Goal: Task Accomplishment & Management: Manage account settings

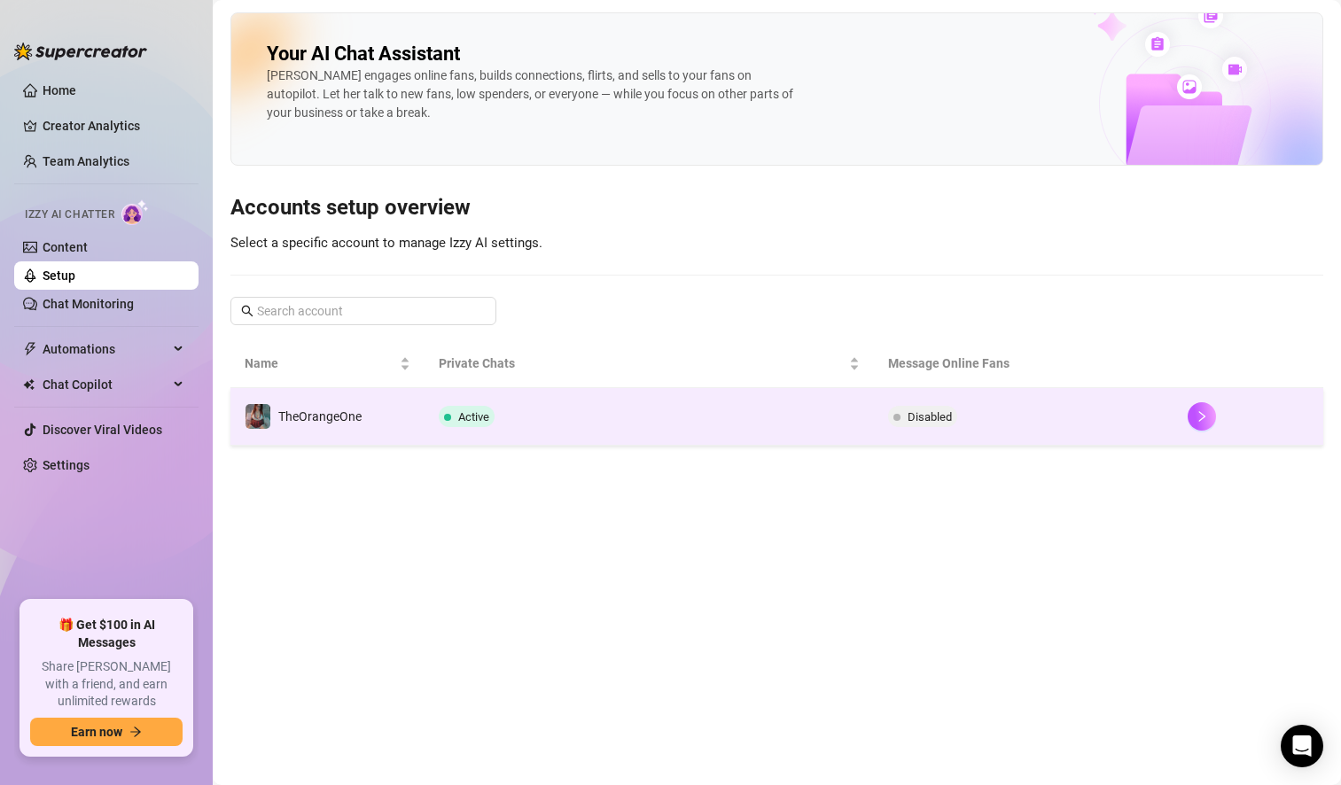
click at [843, 414] on td "Active" at bounding box center [648, 417] width 449 height 58
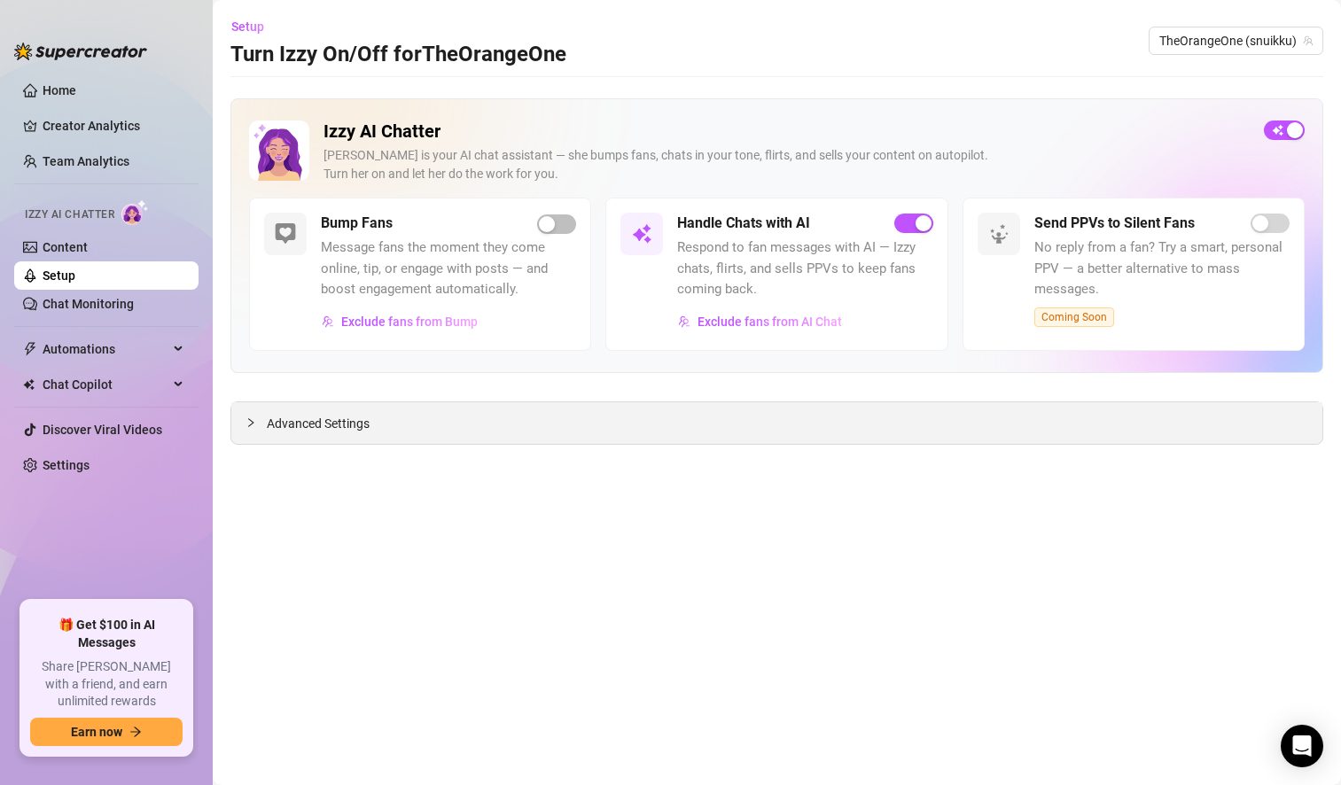
click at [331, 422] on span "Advanced Settings" at bounding box center [318, 423] width 103 height 19
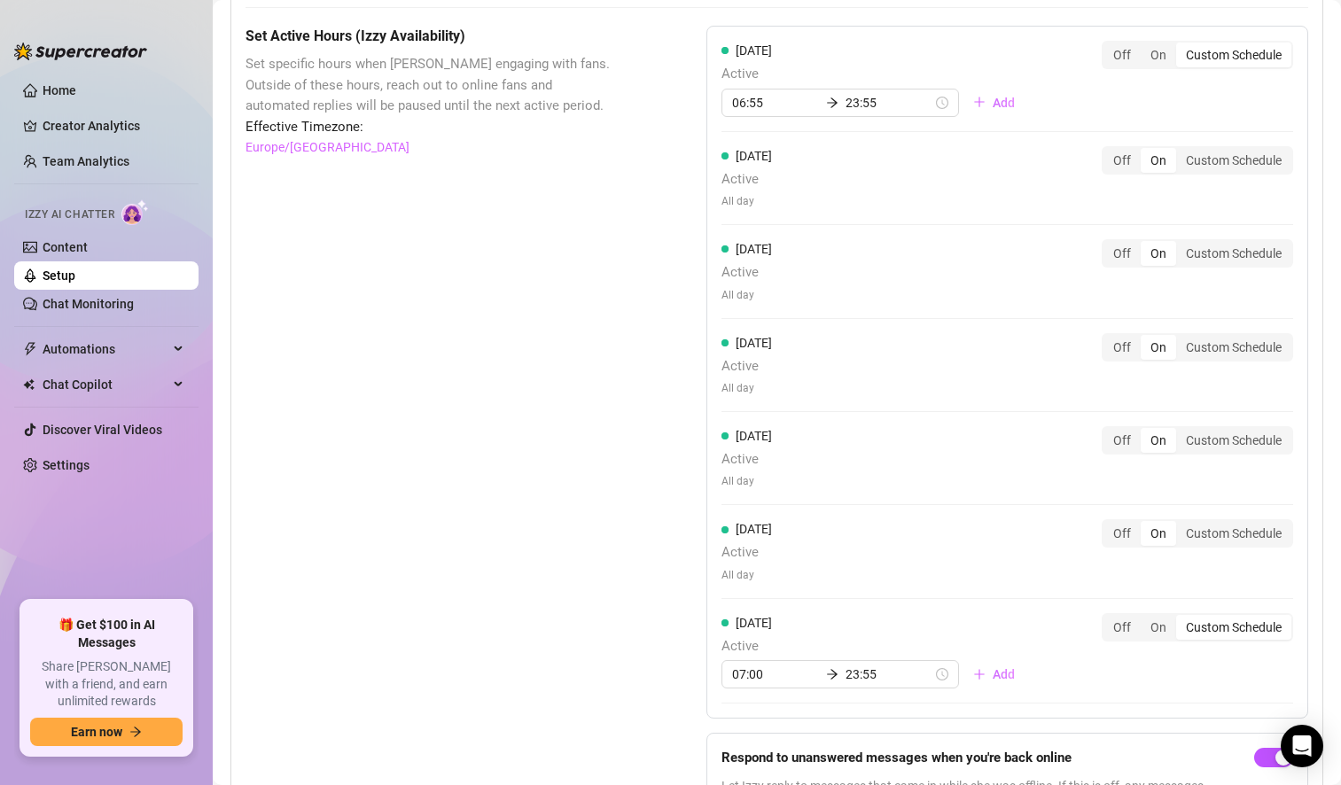
scroll to position [1742, 0]
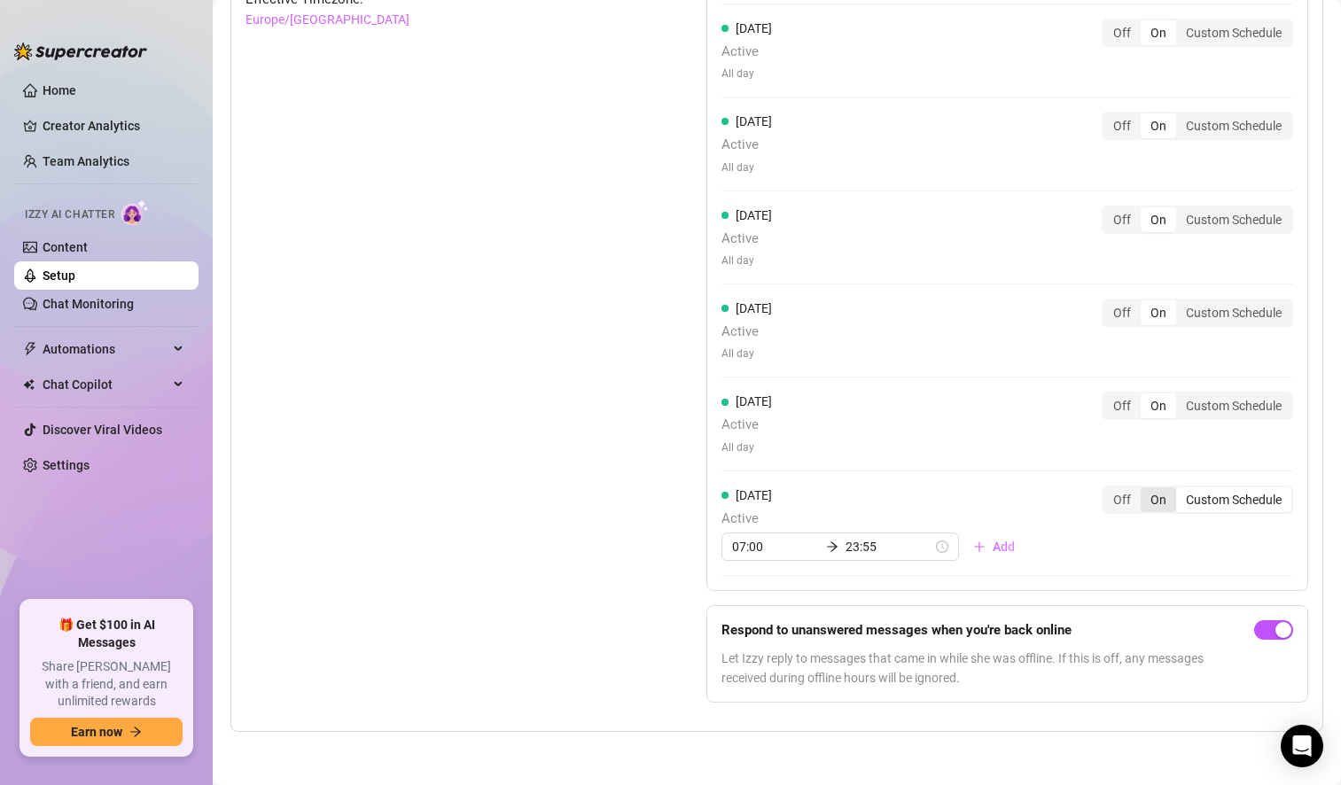
click at [1145, 502] on div "On" at bounding box center [1157, 499] width 35 height 25
click at [1145, 490] on input "On" at bounding box center [1145, 490] width 0 height 0
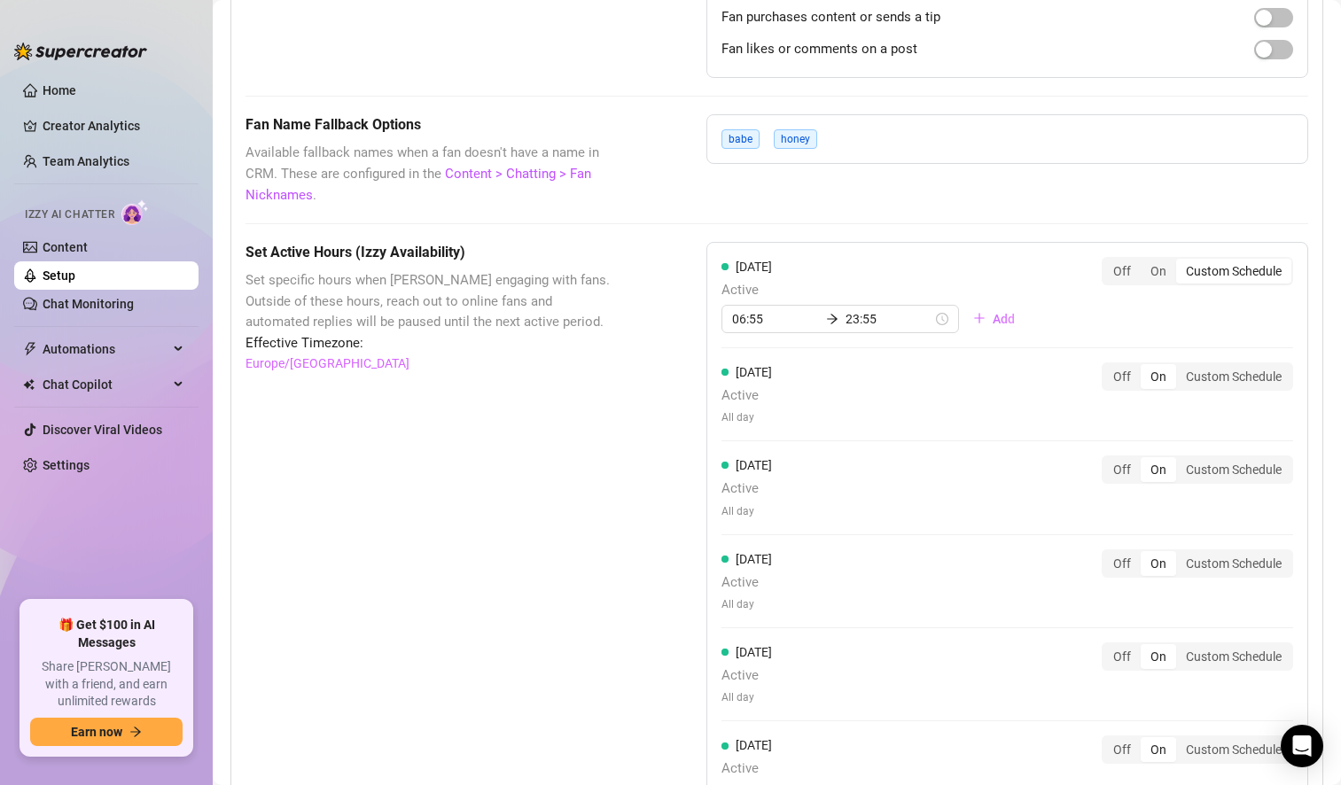
scroll to position [1397, 0]
click at [1140, 274] on div "On" at bounding box center [1157, 272] width 35 height 25
click at [1145, 262] on input "On" at bounding box center [1145, 262] width 0 height 0
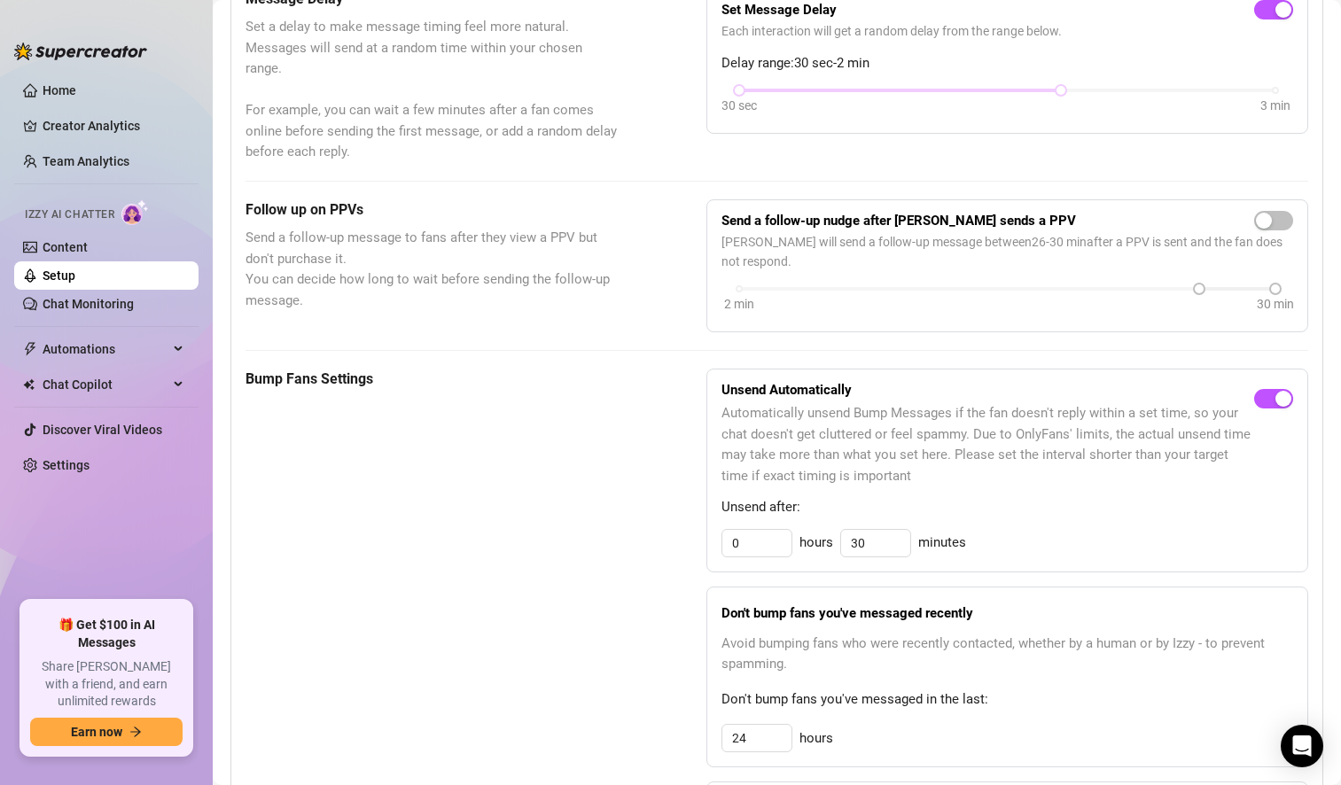
scroll to position [407, 0]
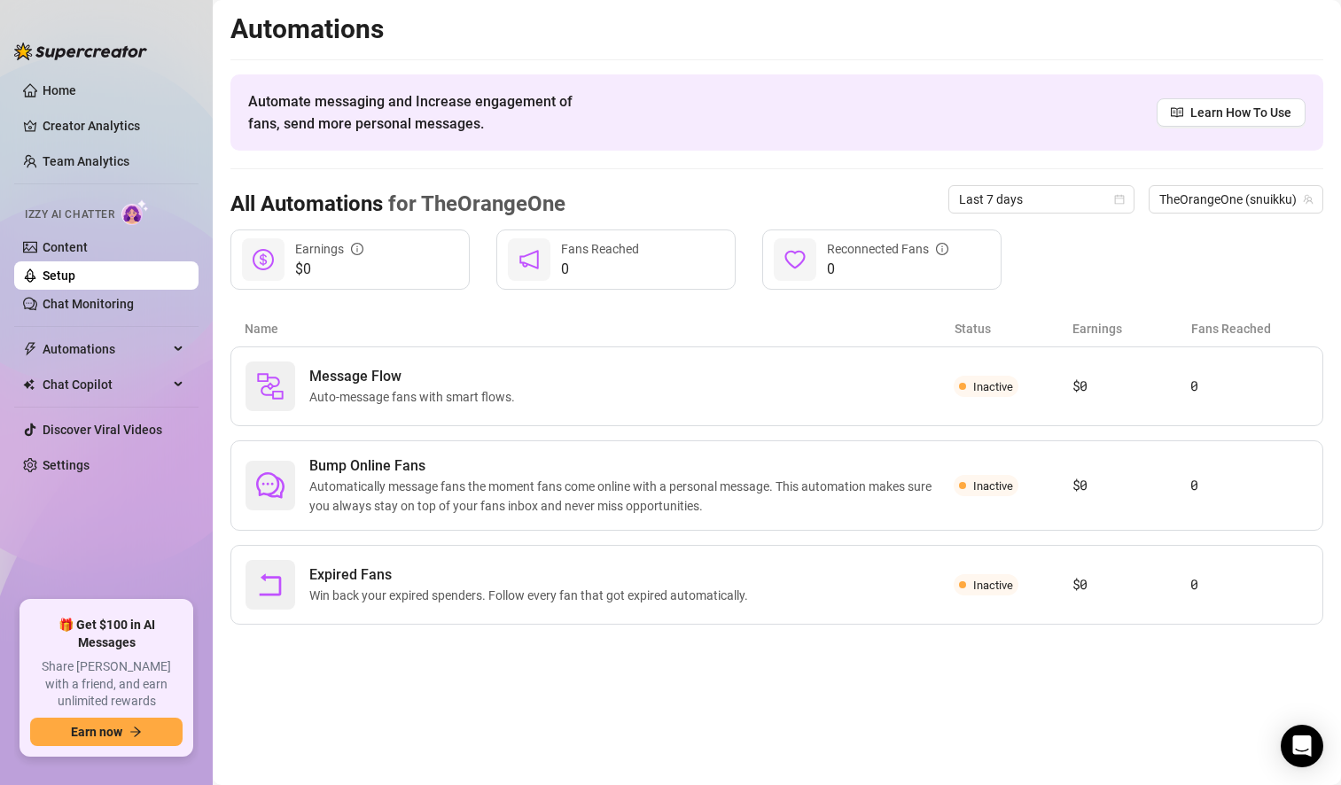
click at [75, 275] on link "Setup" at bounding box center [59, 275] width 33 height 14
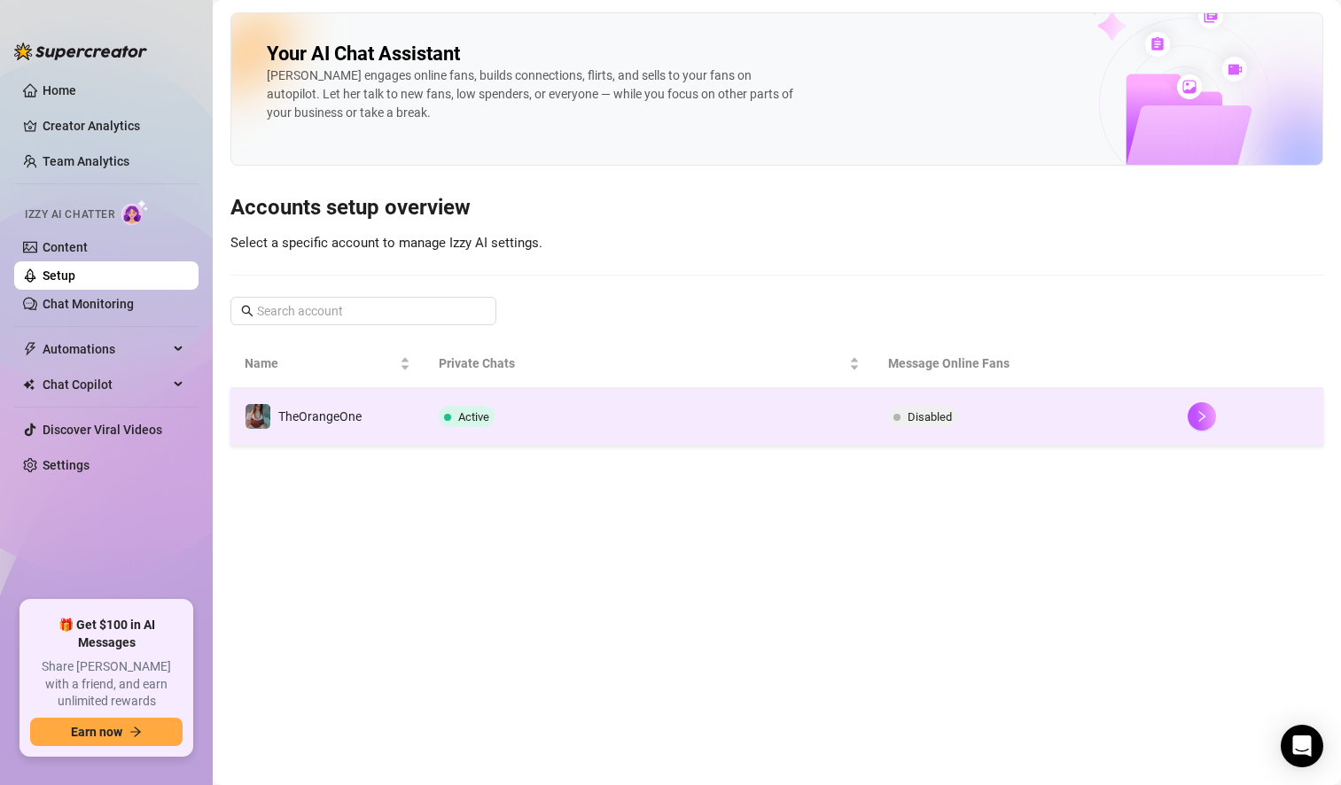
click at [595, 421] on td "Active" at bounding box center [648, 417] width 449 height 58
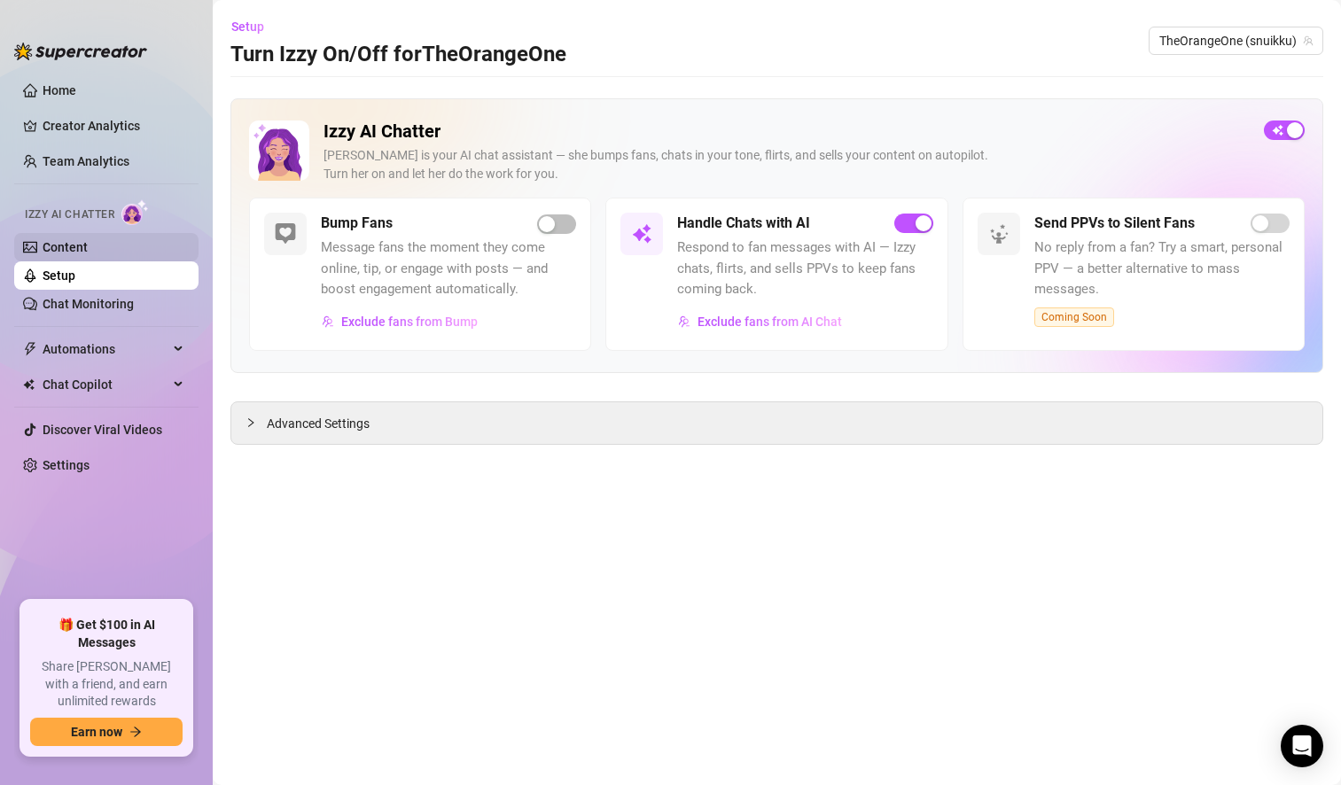
click at [88, 253] on link "Content" at bounding box center [65, 247] width 45 height 14
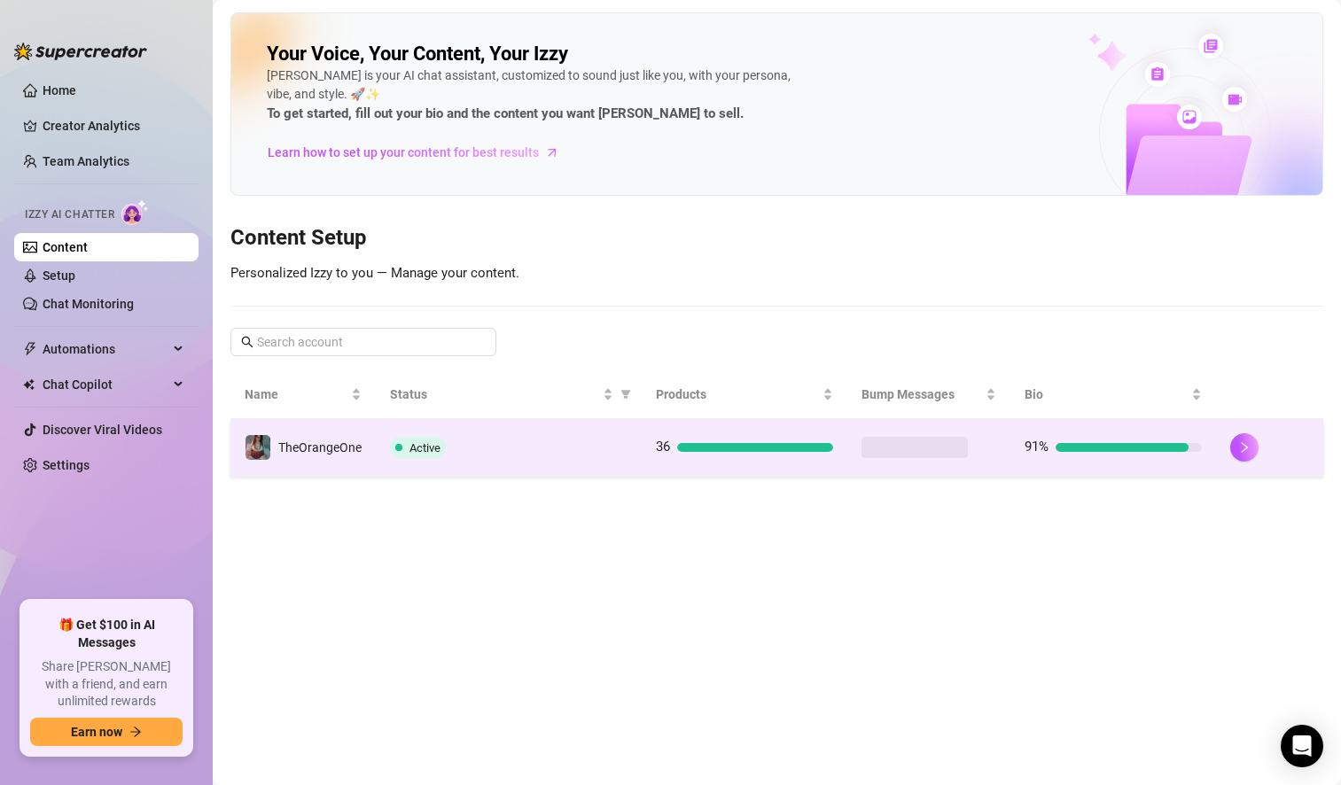
click at [619, 441] on div "Active" at bounding box center [508, 447] width 237 height 21
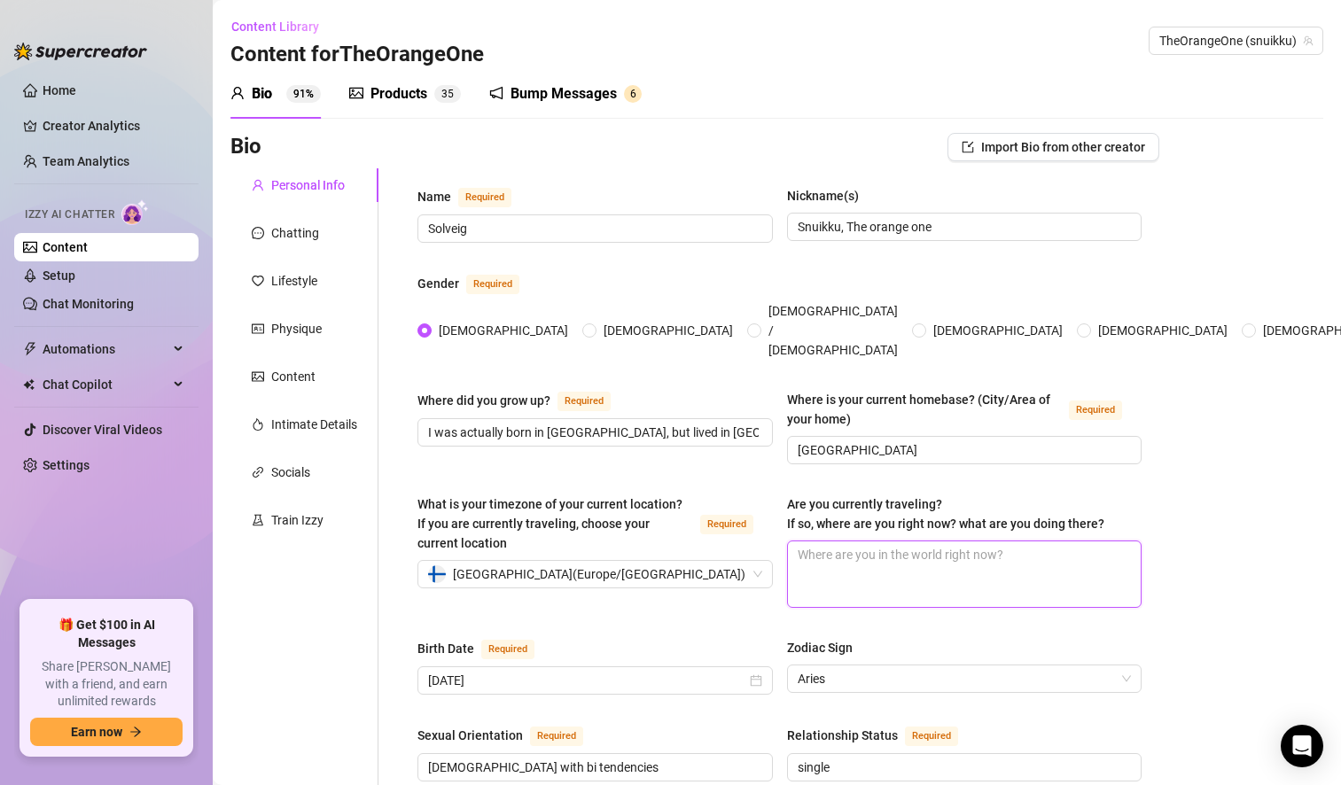
click at [856, 541] on textarea "Are you currently traveling? If so, where are you right now? what are you doing…" at bounding box center [965, 574] width 354 height 66
type textarea "n"
type textarea "t"
type textarea "to"
type textarea "[PERSON_NAME]"
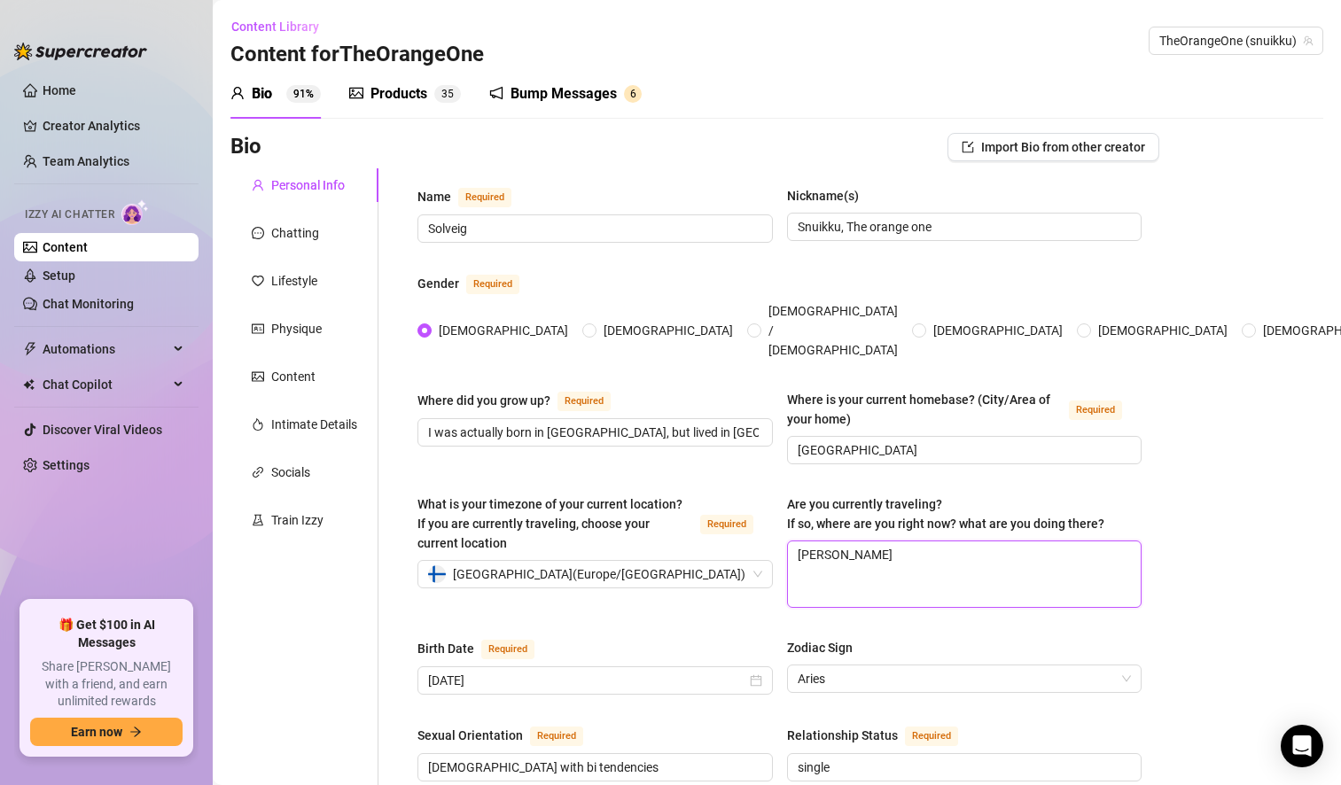
type textarea "toda"
type textarea "[DATE]"
type textarea "[DATE] I"
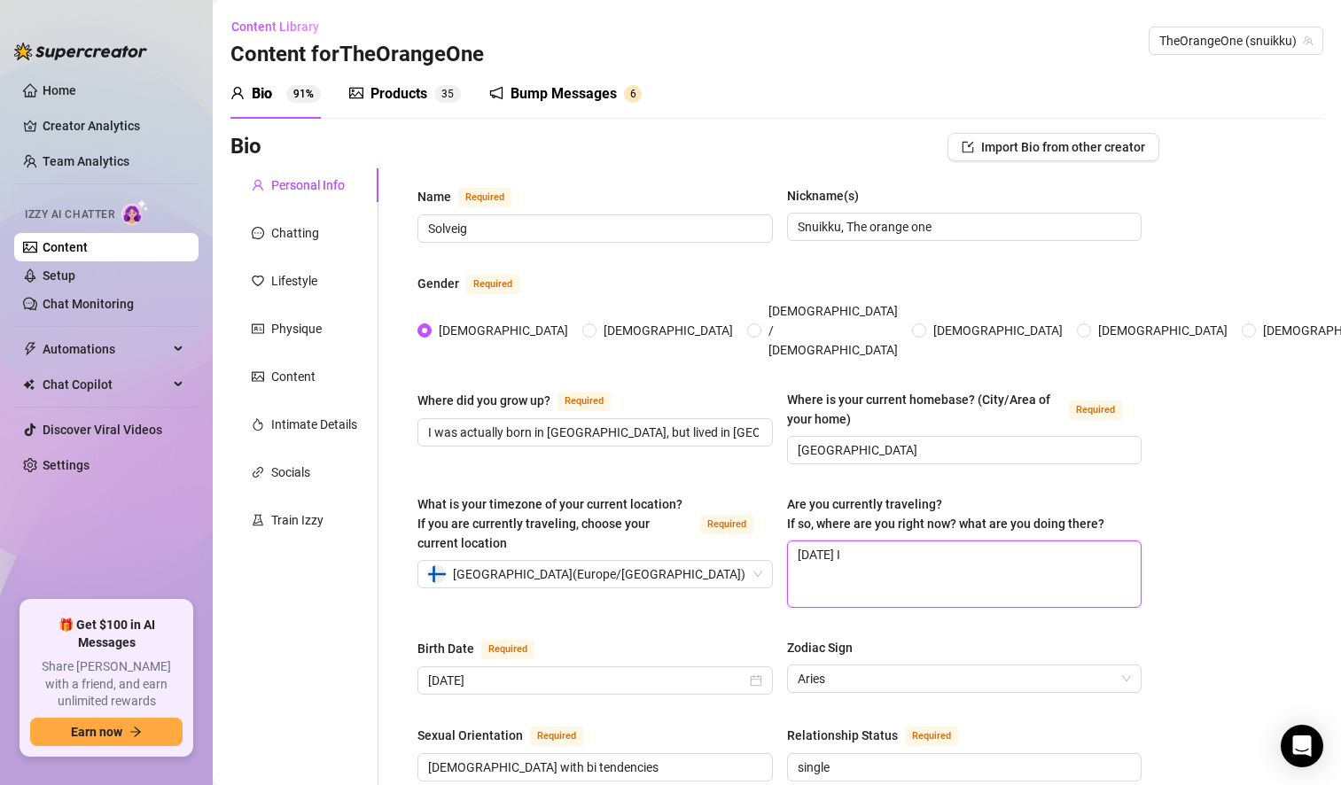
type textarea "[DATE] I a"
type textarea "[DATE] I am"
type textarea "[DATE] I am w"
type textarea "[DATE] I am wo"
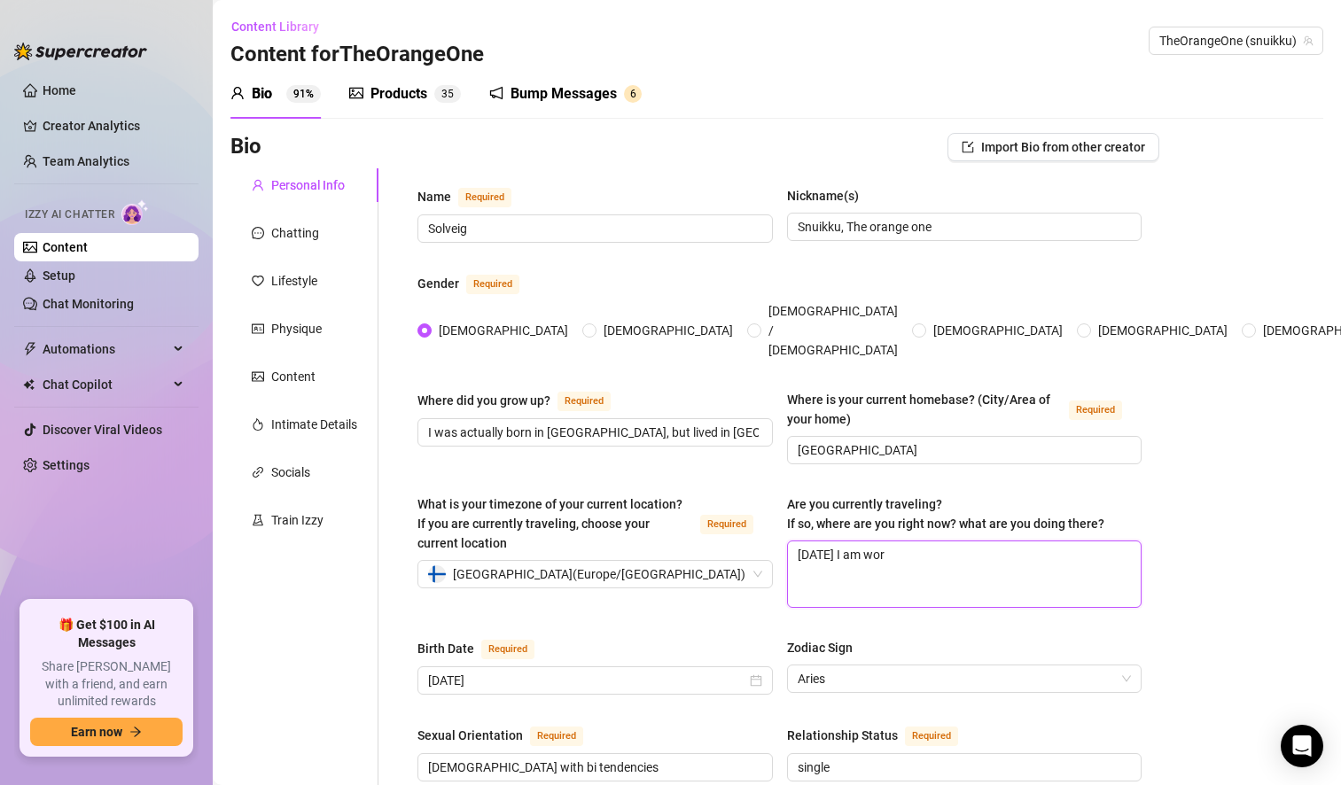
type textarea "[DATE] I am work"
type textarea "[DATE] I am worki"
type textarea "[DATE] I am workin"
type textarea "[DATE] I am working"
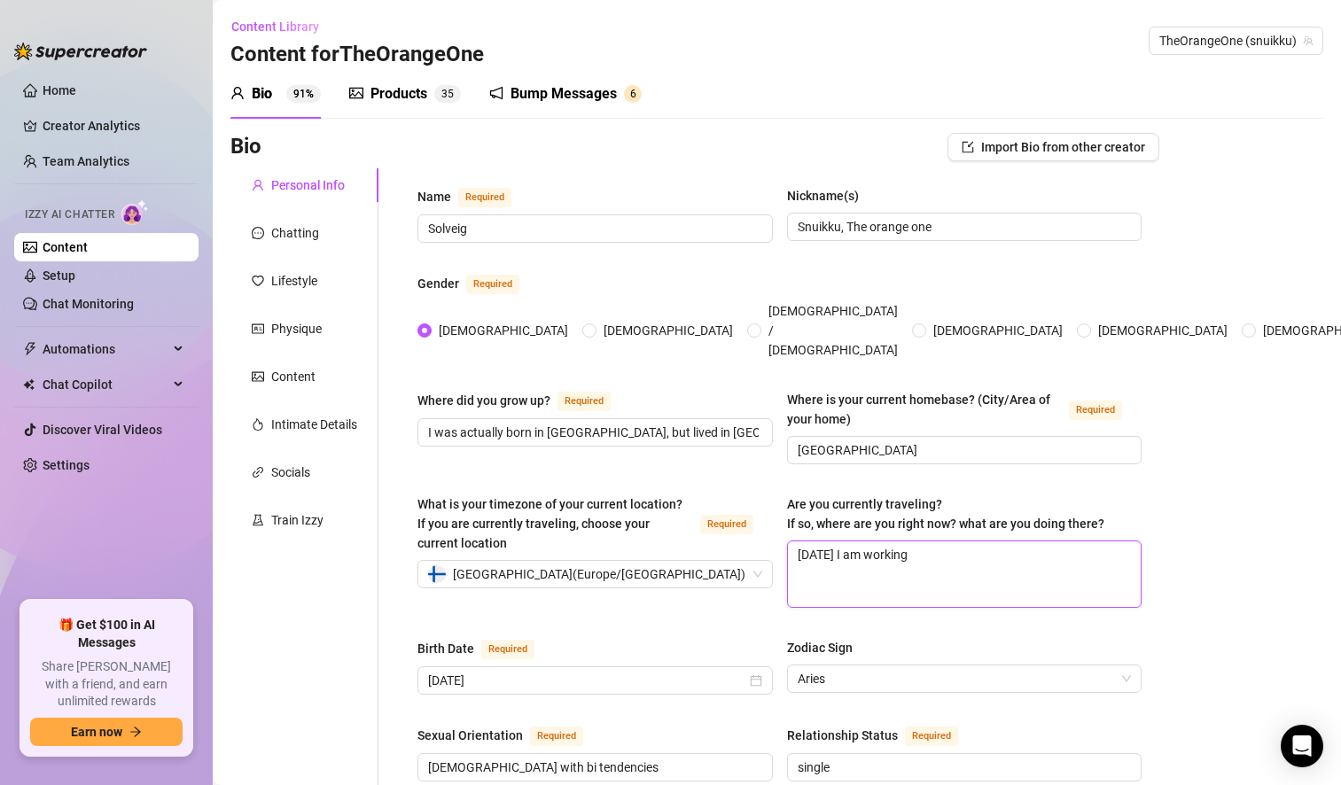
type textarea "[DATE] I am working a"
type textarea "[DATE] I am working at"
type textarea "[DATE] I am working at m"
type textarea "[DATE] I am working at my"
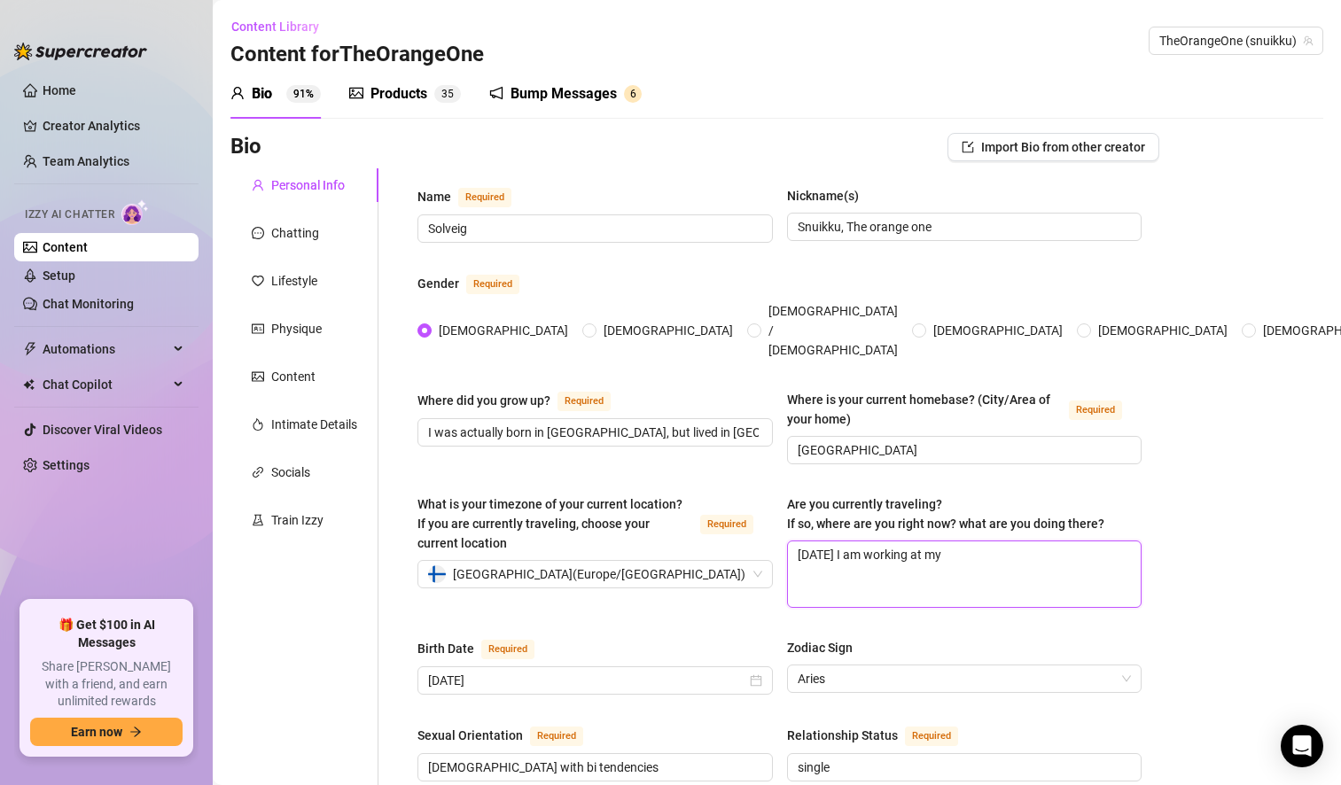
type textarea "[DATE] I am working at my"
type textarea "[DATE] I am working at my s"
type textarea "[DATE] I am working at my si"
type textarea "[DATE] I am working at my sis"
type textarea "[DATE] I am working at my sist"
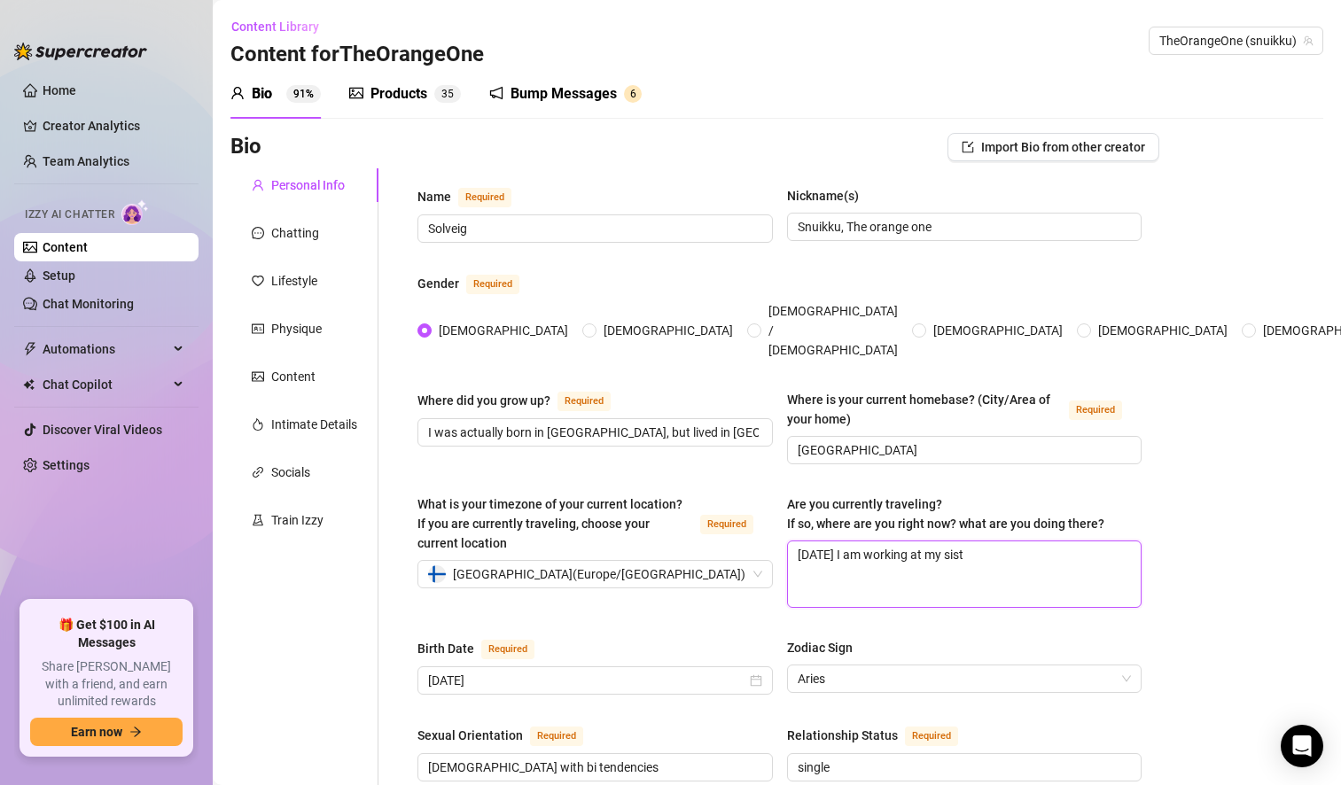
type textarea "[DATE] I am working at my siste"
type textarea "[DATE] I am working at my sister"
type textarea "[DATE] I am working at my sisters"
type textarea "[DATE] I am working at my sisters p"
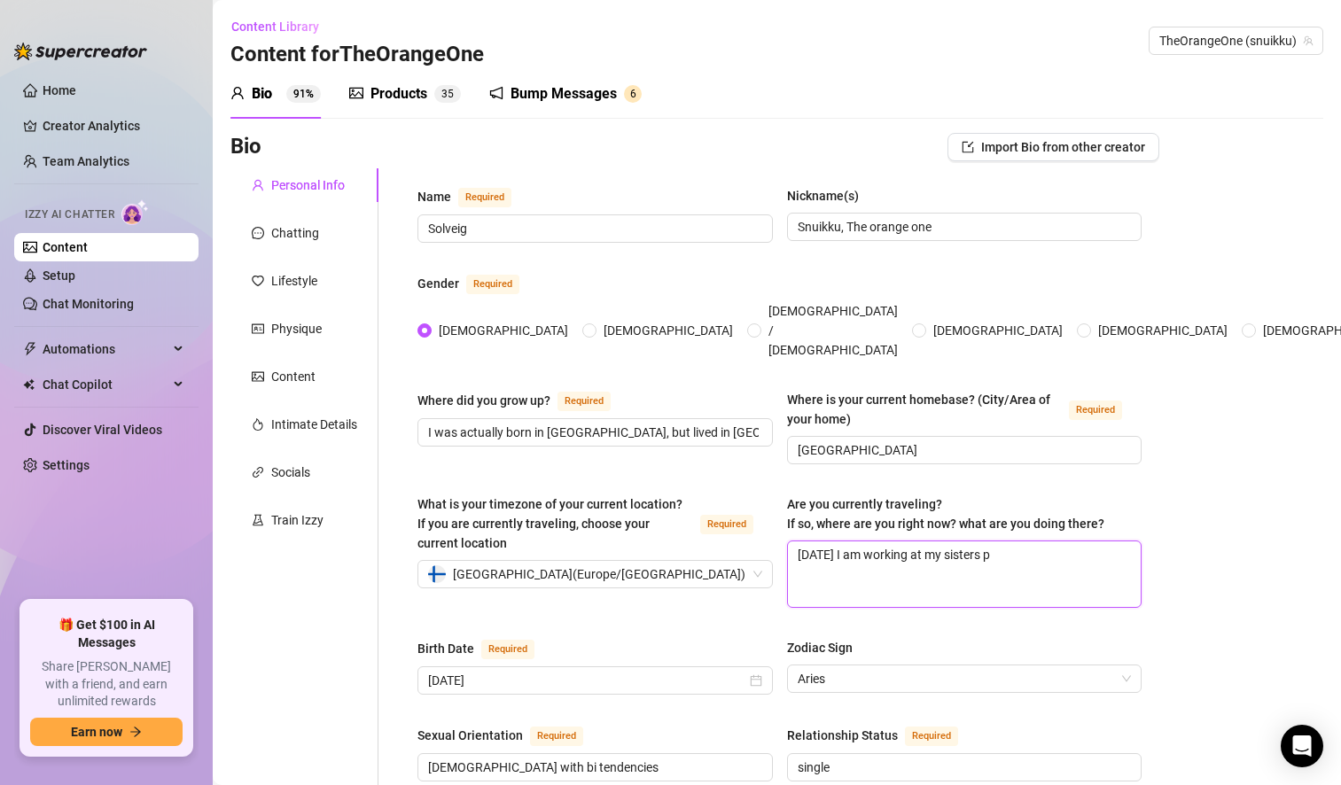
type textarea "[DATE] I am working at my sisters pl"
type textarea "[DATE] I am working at my sisters [PERSON_NAME]"
type textarea "[DATE] I am working at my sisters plac"
type textarea "[DATE] I am working at my sisters place"
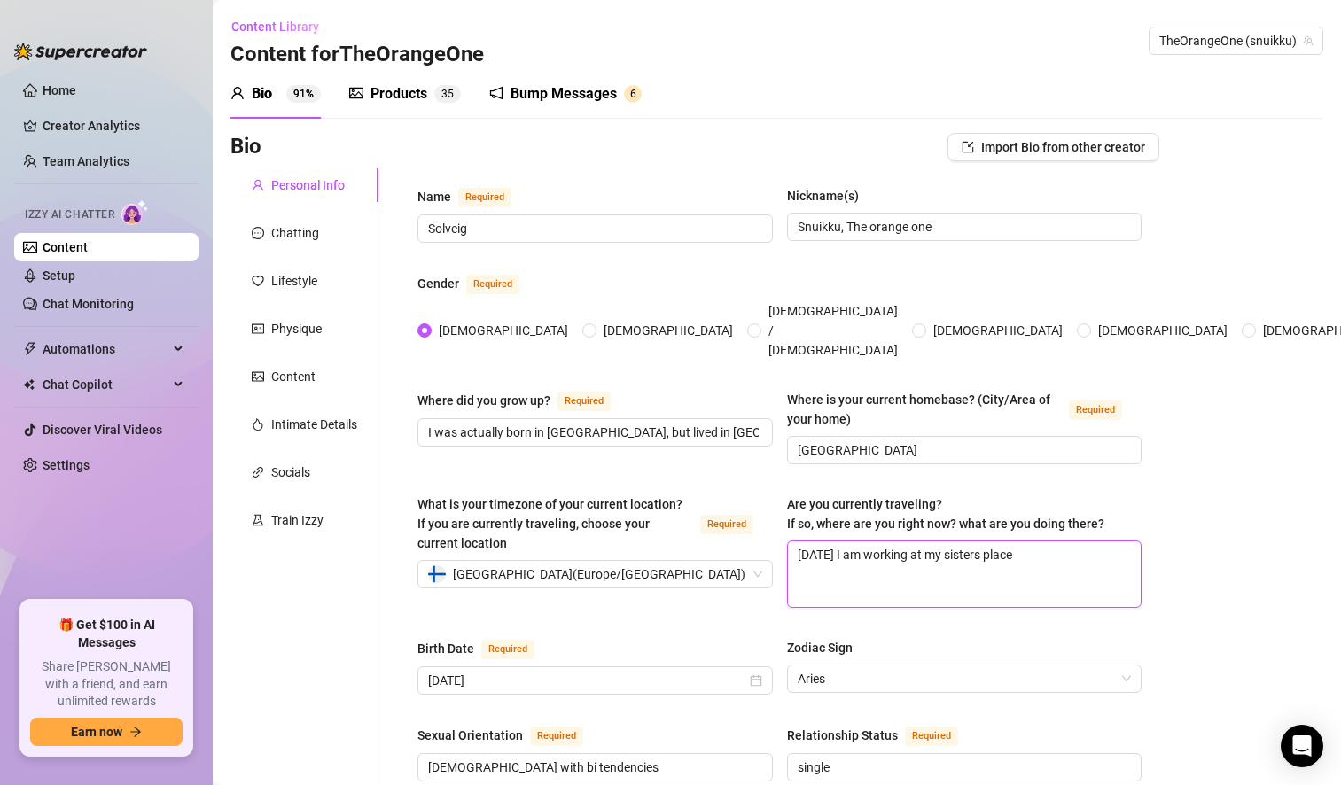
type textarea "[DATE] I am working at my sisters place i"
type textarea "[DATE] I am working at my sisters place in"
type textarea "[DATE] I am working at my sisters place in H"
type textarea "[DATE] I am working at my sisters place in [GEOGRAPHIC_DATA]"
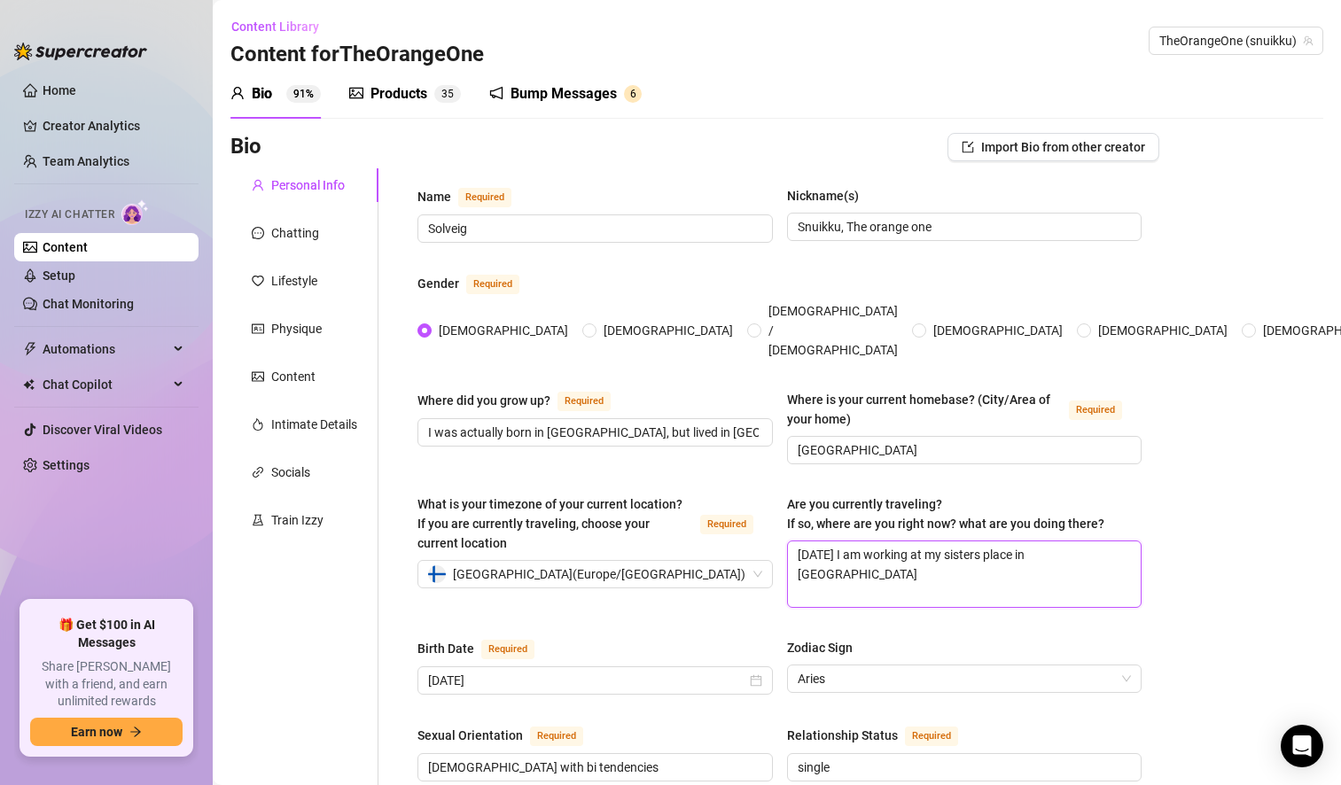
type textarea "[DATE] I am working at my sisters place in [GEOGRAPHIC_DATA]"
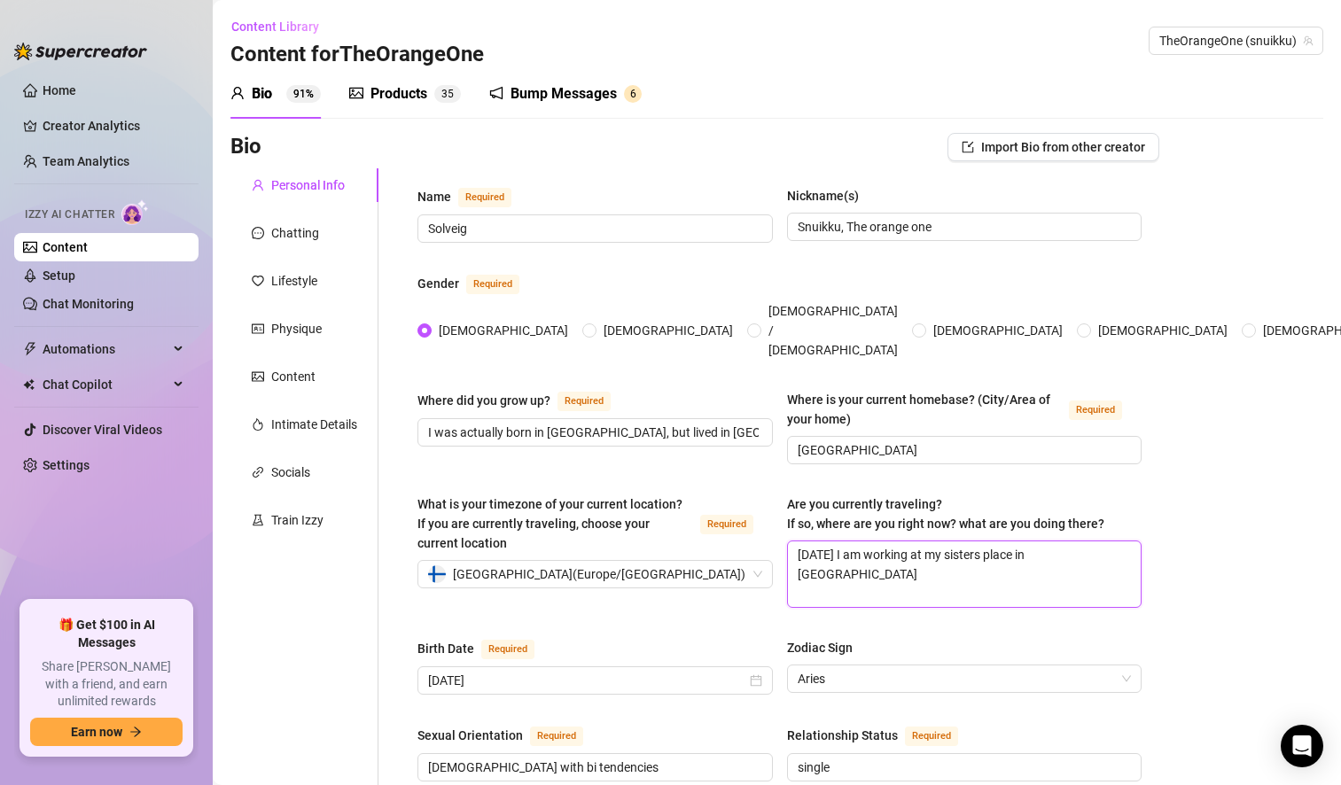
type textarea "[DATE] I am working at my sisters place in [GEOGRAPHIC_DATA]"
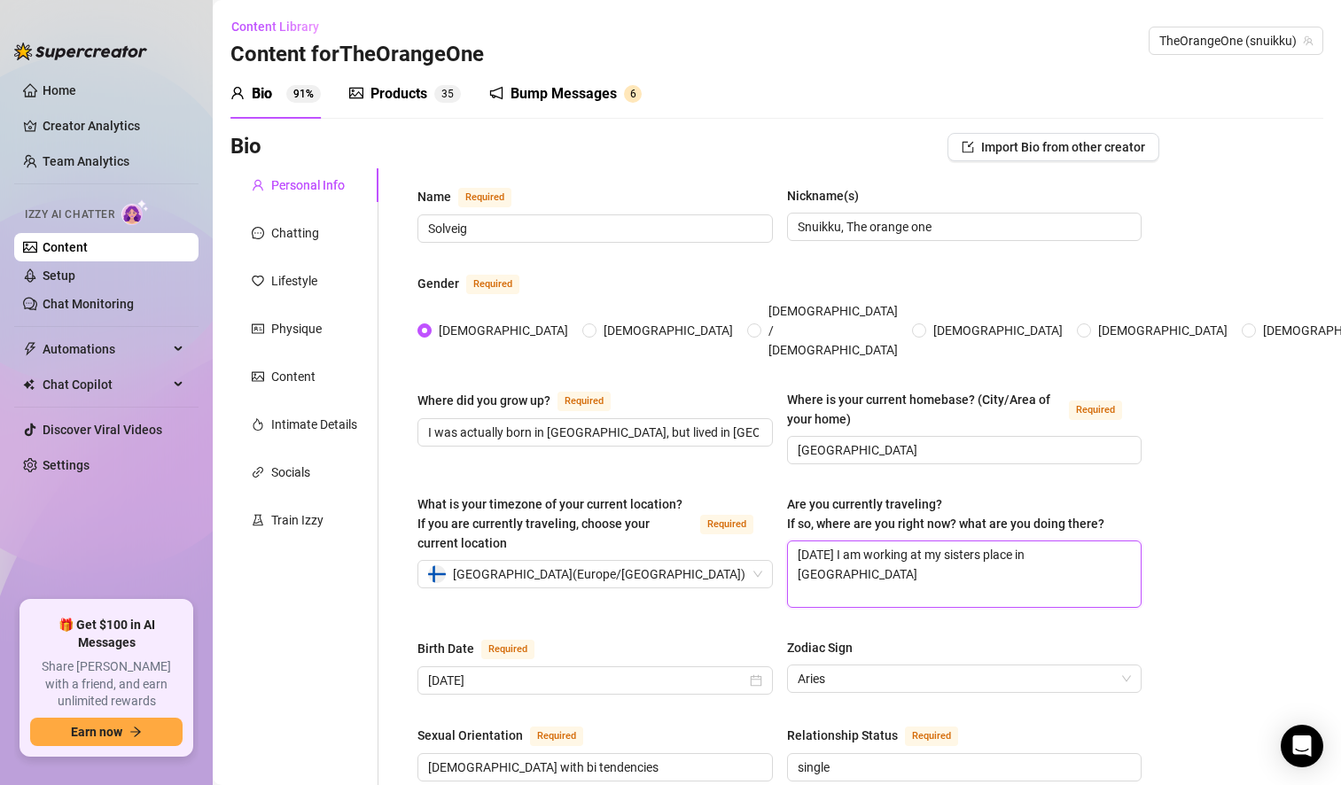
type textarea "[DATE] I am working at my sisters place in [GEOGRAPHIC_DATA]"
type textarea "[DATE] I am working at my sisters place in H"
type textarea "[DATE] I am working at my sisters place in"
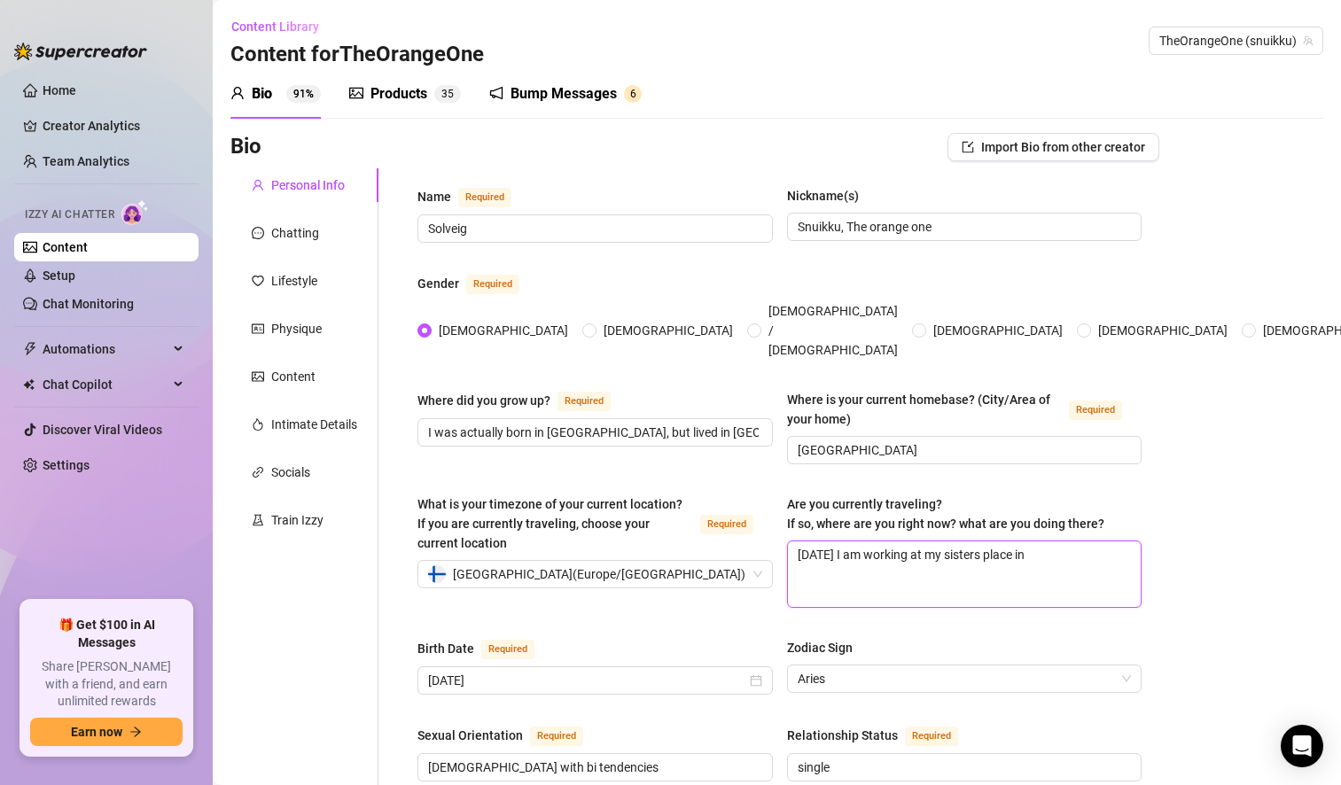
type textarea "[DATE] I am working at my sisters place i"
type textarea "[DATE] I am working at my sisters plac"
type textarea "[DATE] I am working at my sisters [PERSON_NAME]"
type textarea "[DATE] I am working at my sisters pl"
type textarea "[DATE] I am working at my sisters p"
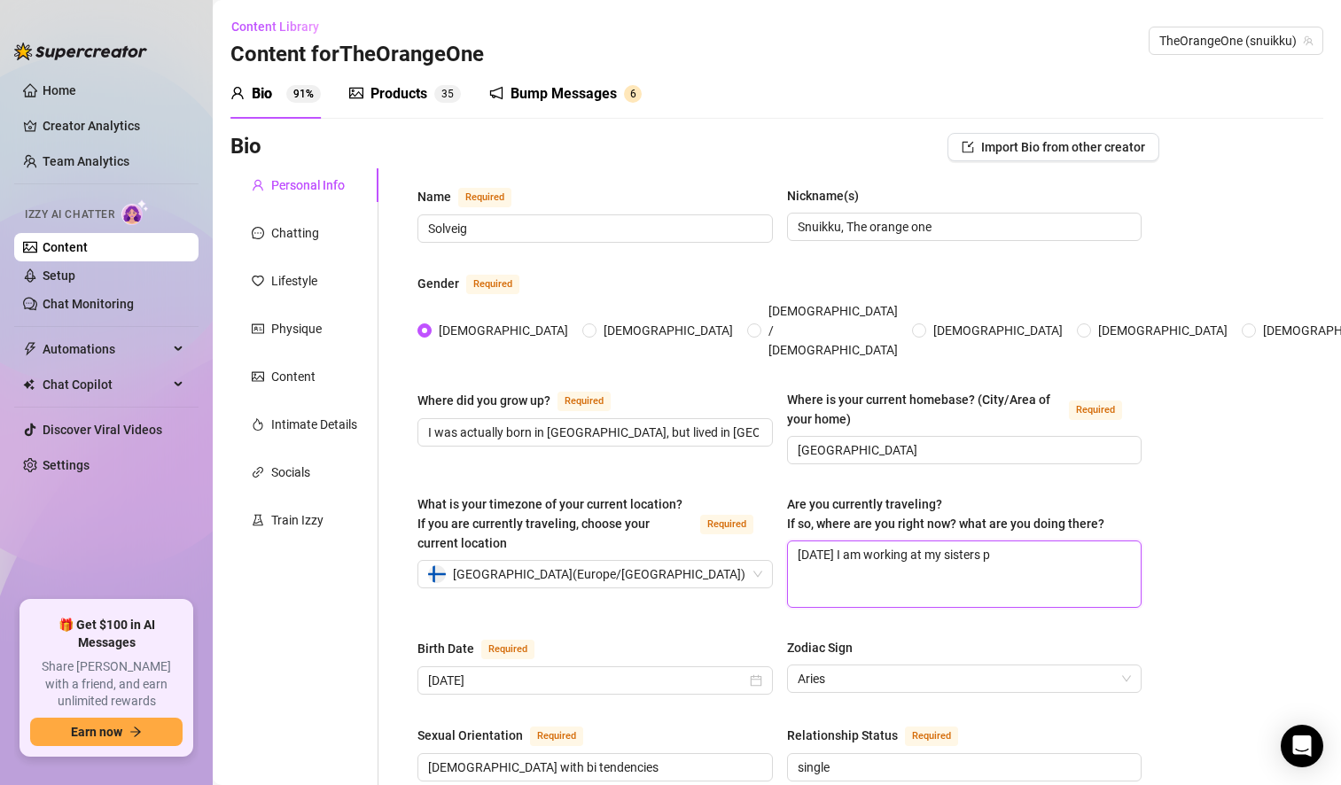
type textarea "[DATE] I am working at my sisters"
type textarea "[DATE] I am working at my sister"
type textarea "[DATE] I am working at my siste"
type textarea "[DATE] I am working at my sist"
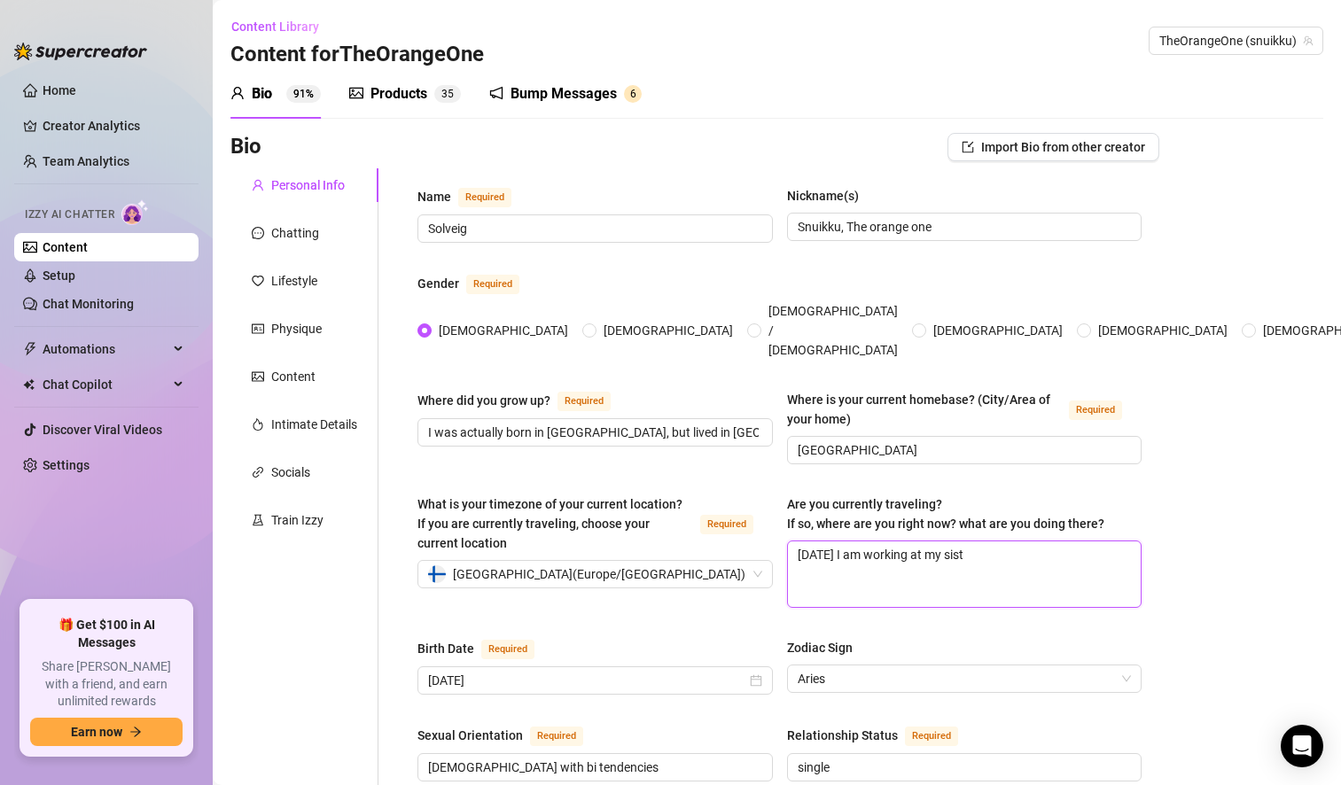
type textarea "[DATE] I am working at my sis"
type textarea "[DATE] I am working at my si"
type textarea "[DATE] I am working at my s"
type textarea "[DATE] I am working at my"
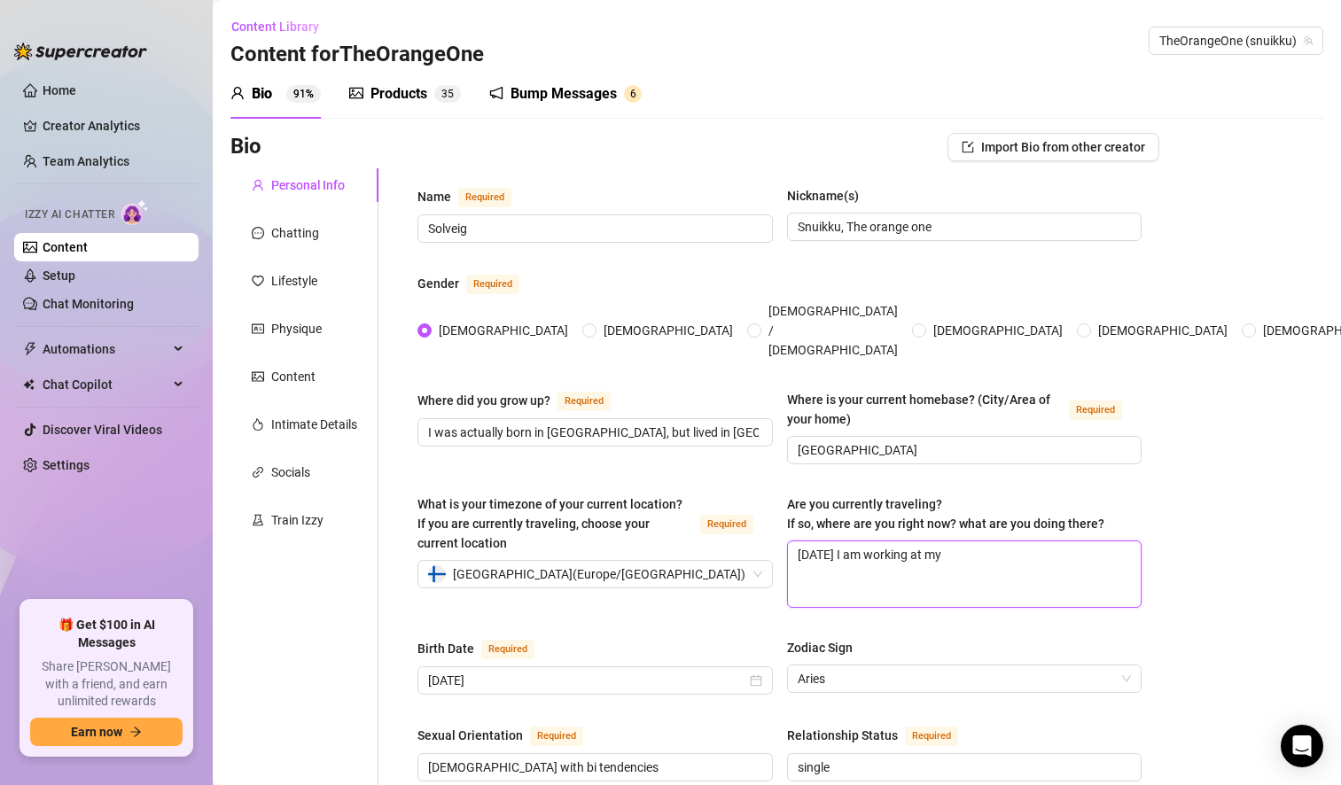
type textarea "[DATE] I am working at m"
type textarea "[DATE] I am working at"
type textarea "[DATE] I am working a"
type textarea "[DATE] I am working"
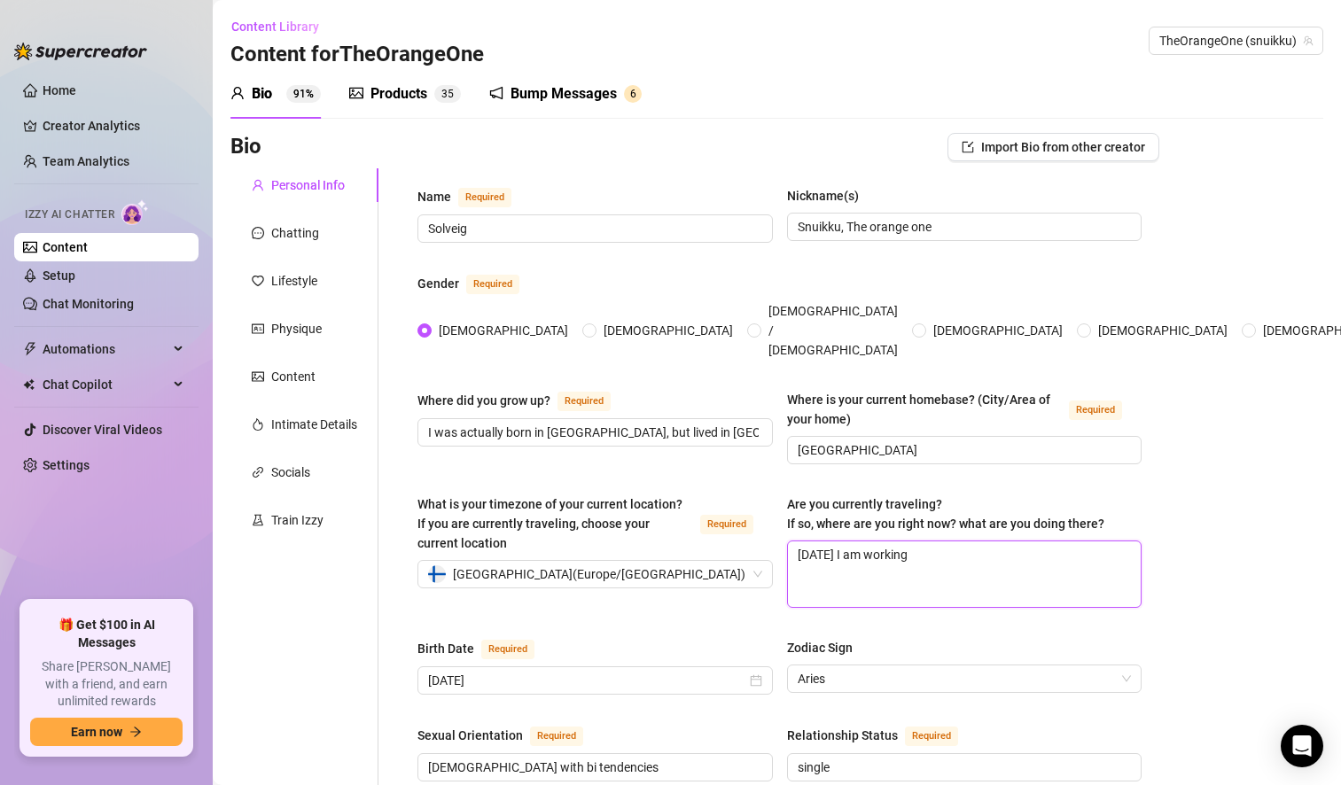
type textarea "[DATE] I am working"
type textarea "[DATE] I am workin"
type textarea "[DATE] I am worki"
type textarea "[DATE] I am work"
type textarea "[DATE] I am wor"
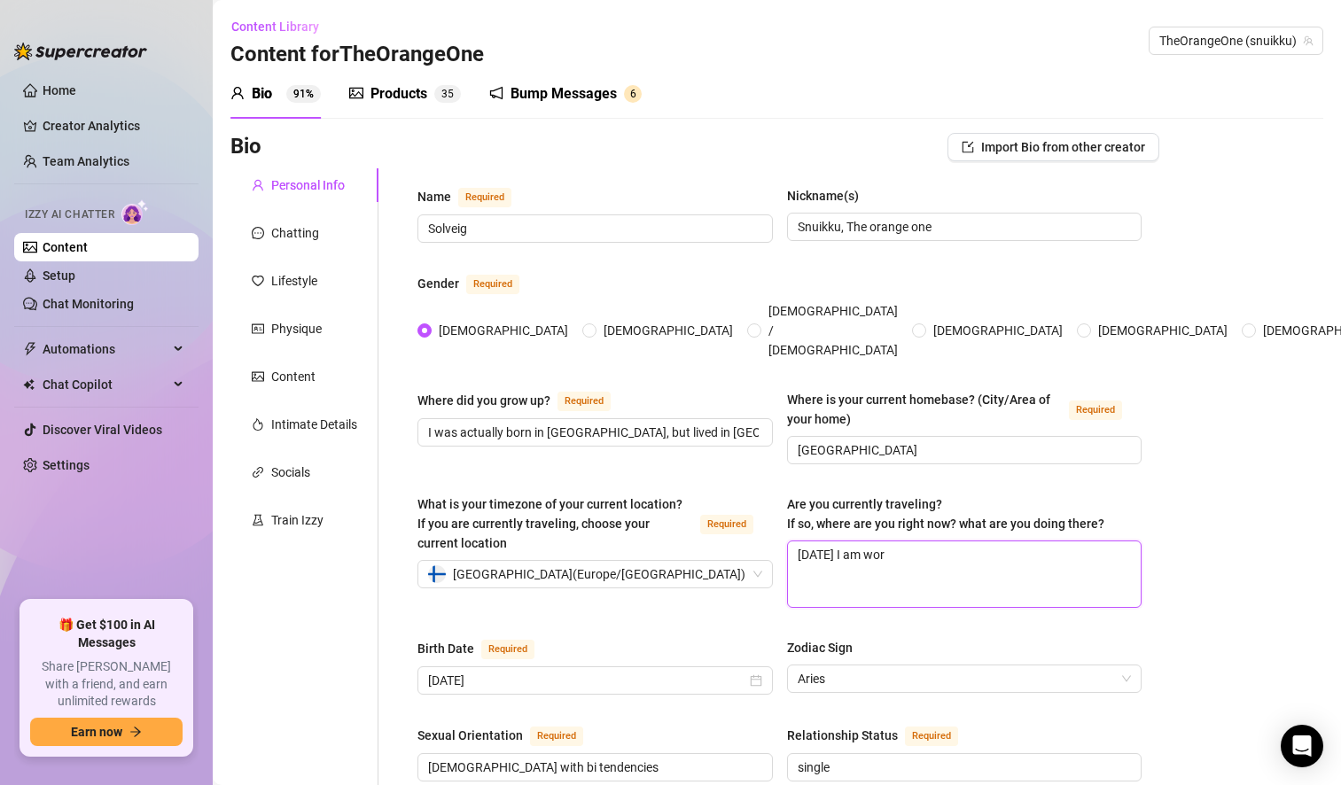
type textarea "[DATE] I am wo"
type textarea "[DATE] I am w"
type textarea "[DATE] I am"
type textarea "[DATE] I am f"
type textarea "[DATE] I am fi"
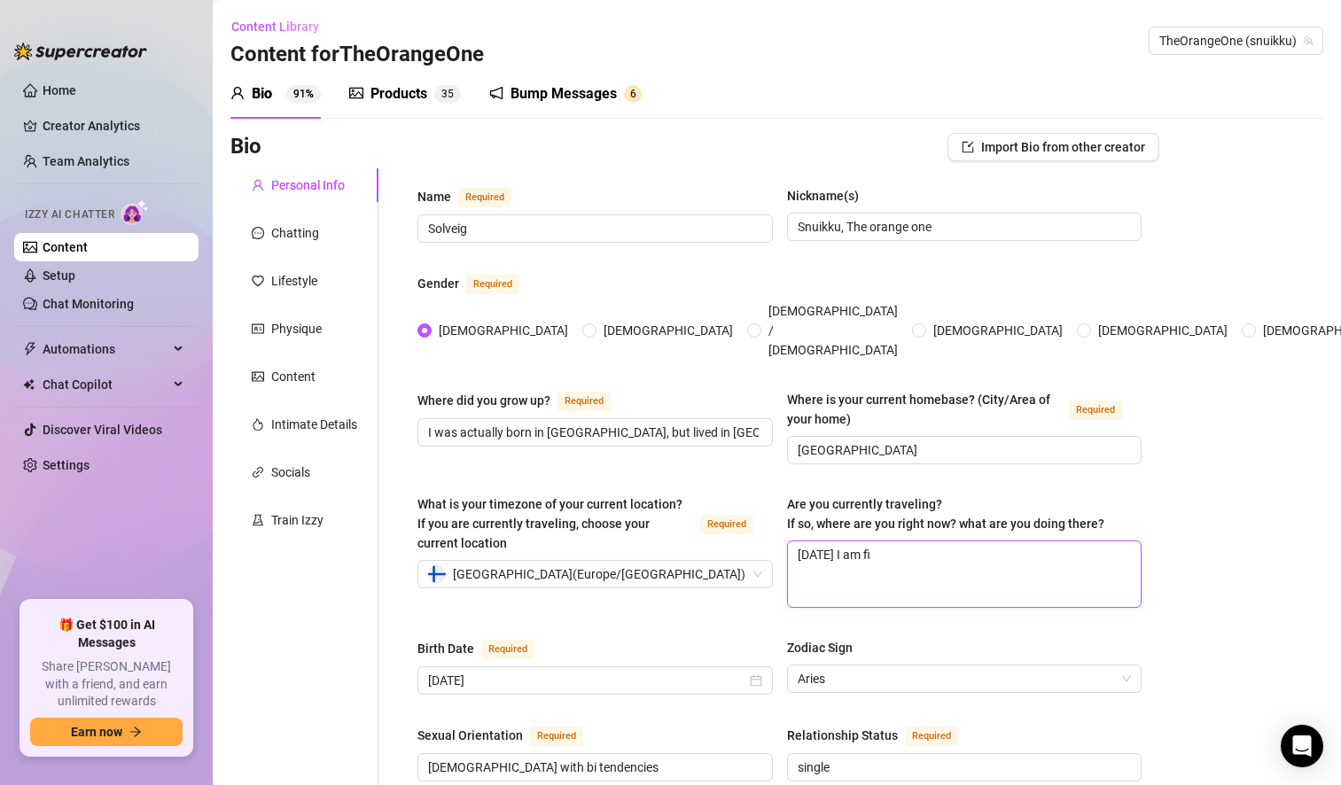
type textarea "[DATE] I am fil"
type textarea "[DATE] I am film"
type textarea "[DATE] I am filmi"
type textarea "[DATE] I am filmin"
type textarea "[DATE] I am filming"
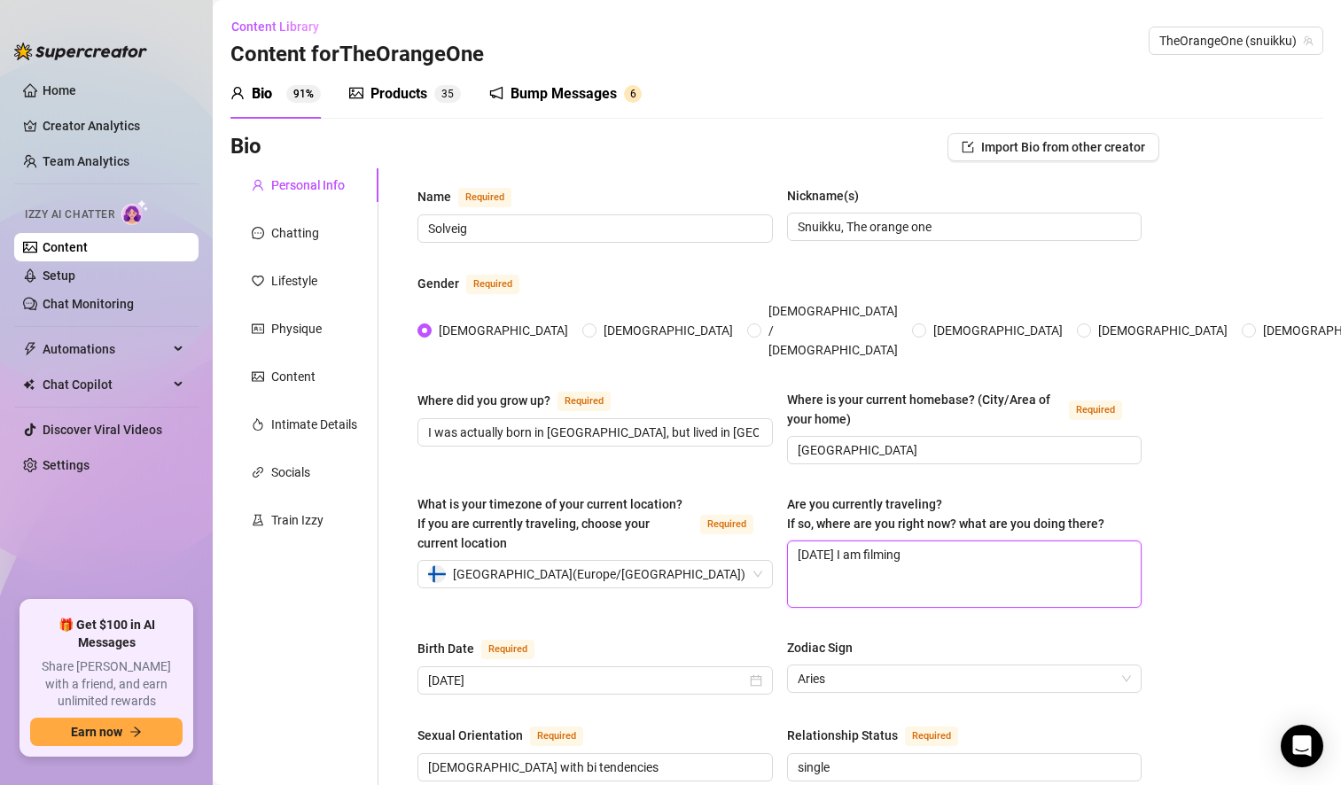
type textarea "[DATE] I am filming"
type textarea "[DATE] I am filming v"
type textarea "[DATE] I am filming vi"
type textarea "[DATE] I am filming vid"
type textarea "[DATE] I am filming vide"
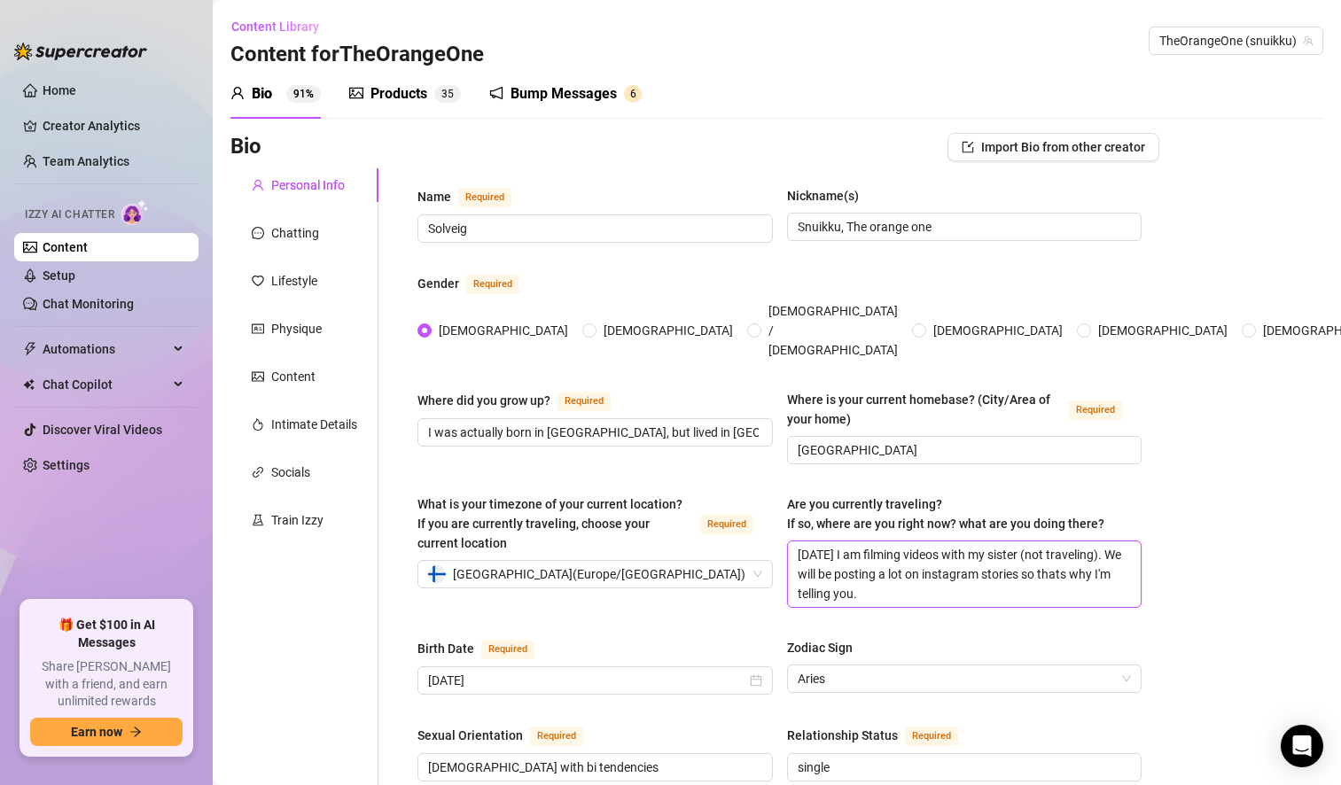
click at [1085, 541] on textarea "[DATE] I am filming videos with my sister (not traveling). We will be posting a…" at bounding box center [965, 574] width 354 height 66
click at [1091, 566] on textarea "[DATE] I am filming videos with my sister (not traveling) who also lives in [GE…" at bounding box center [965, 574] width 354 height 66
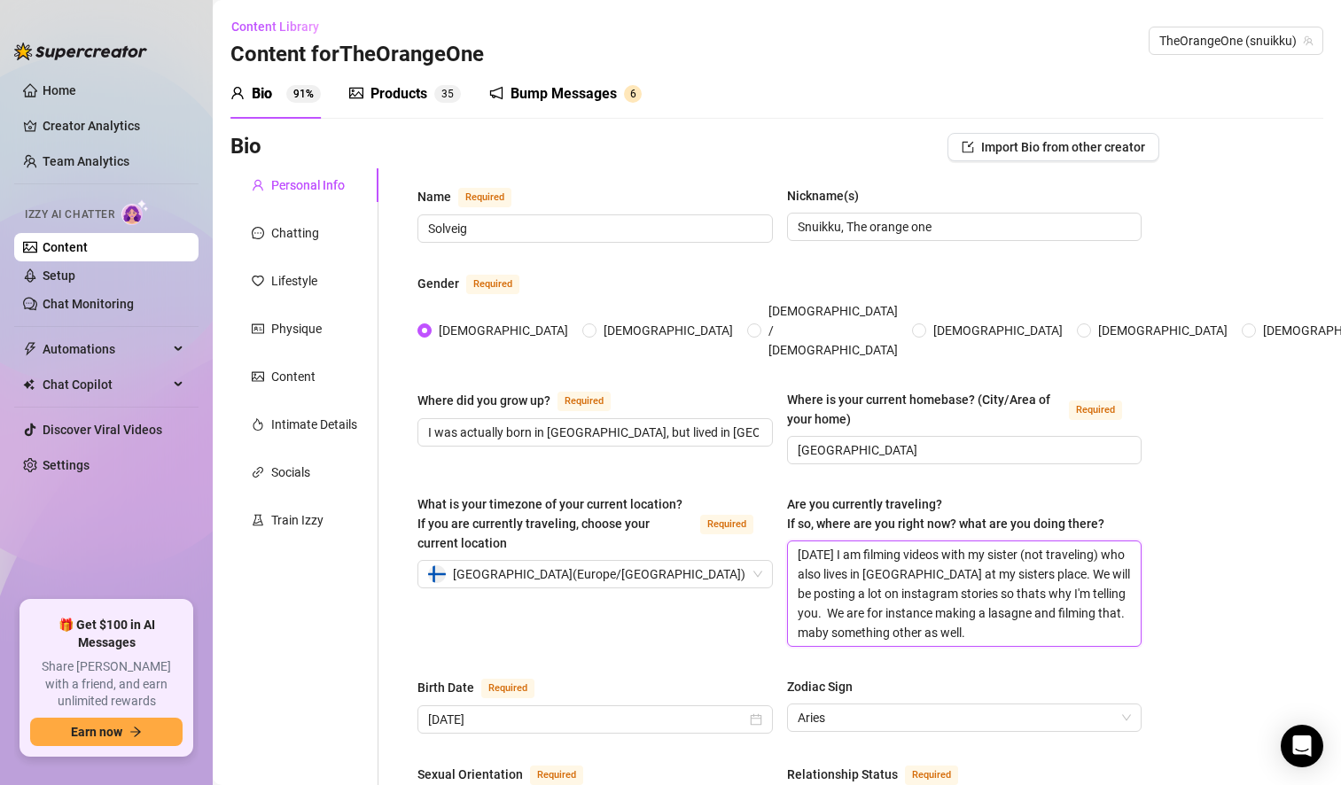
click at [947, 582] on textarea "[DATE] I am filming videos with my sister (not traveling) who also lives in [GE…" at bounding box center [965, 593] width 354 height 105
click at [949, 582] on textarea "[DATE] I am filming videos with my sister (not traveling) who also lives in [GE…" at bounding box center [965, 593] width 354 height 105
click at [1101, 588] on textarea "[DATE] I am filming videos with my sister (not traveling) who also lives in [GE…" at bounding box center [965, 593] width 354 height 105
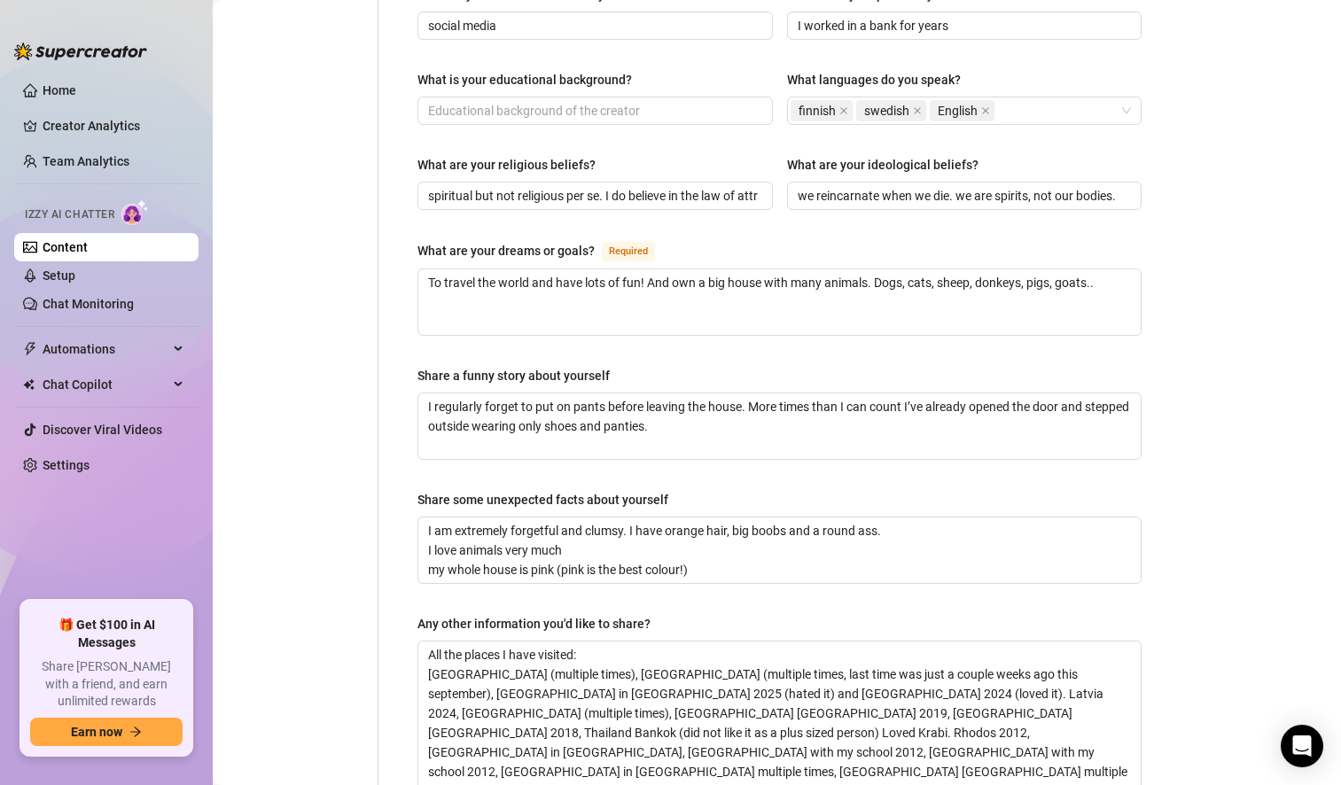
scroll to position [1127, 0]
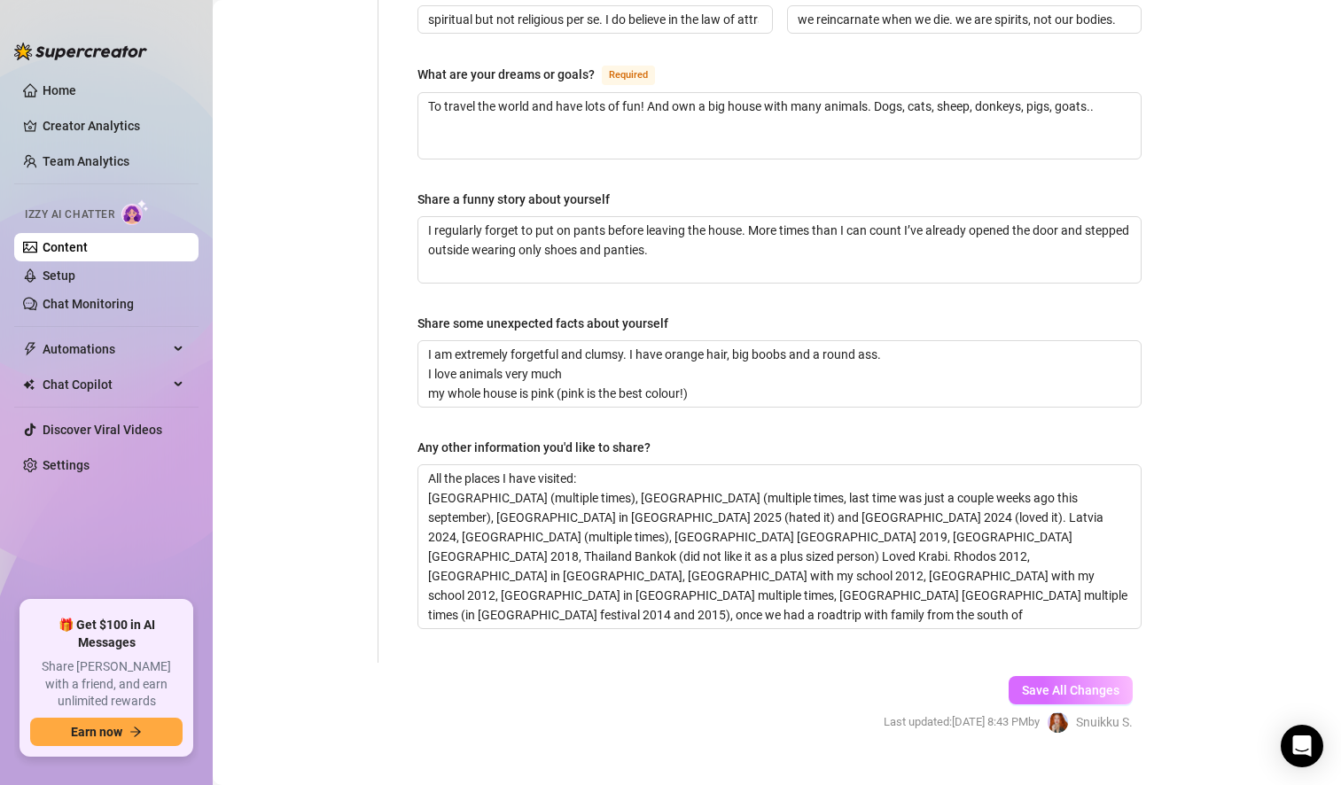
click at [1081, 683] on span "Save All Changes" at bounding box center [1070, 690] width 97 height 14
click at [1068, 683] on span "Save All Changes" at bounding box center [1070, 690] width 97 height 14
click at [66, 283] on link "Setup" at bounding box center [59, 275] width 33 height 14
